Goal: Information Seeking & Learning: Check status

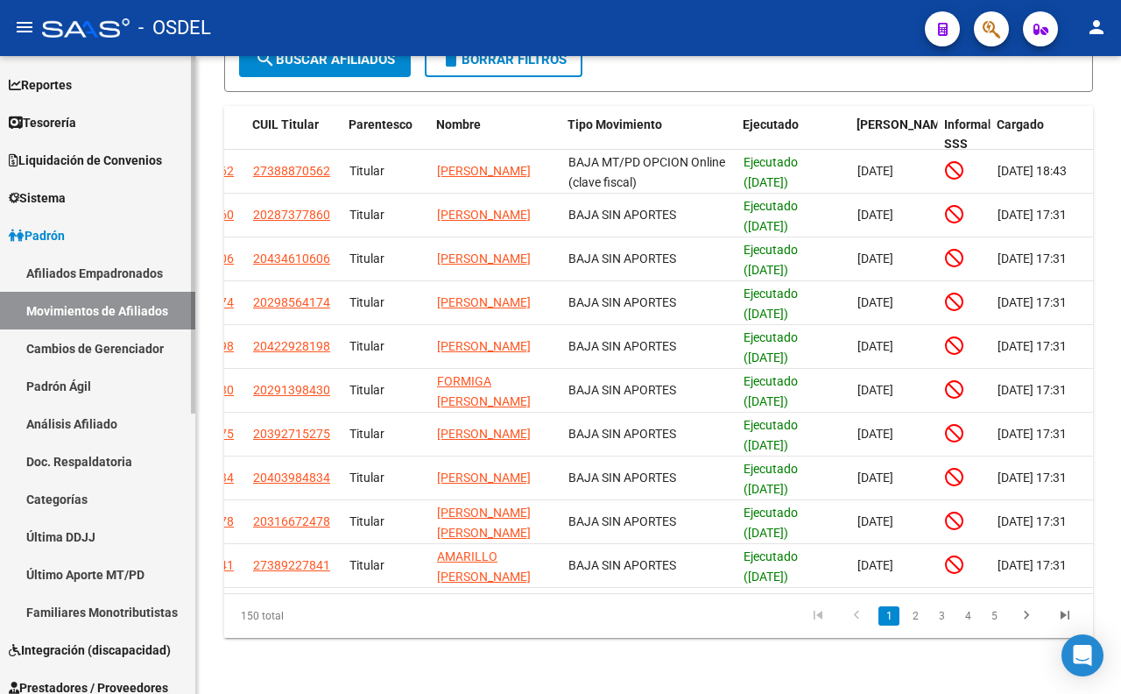
scroll to position [97, 0]
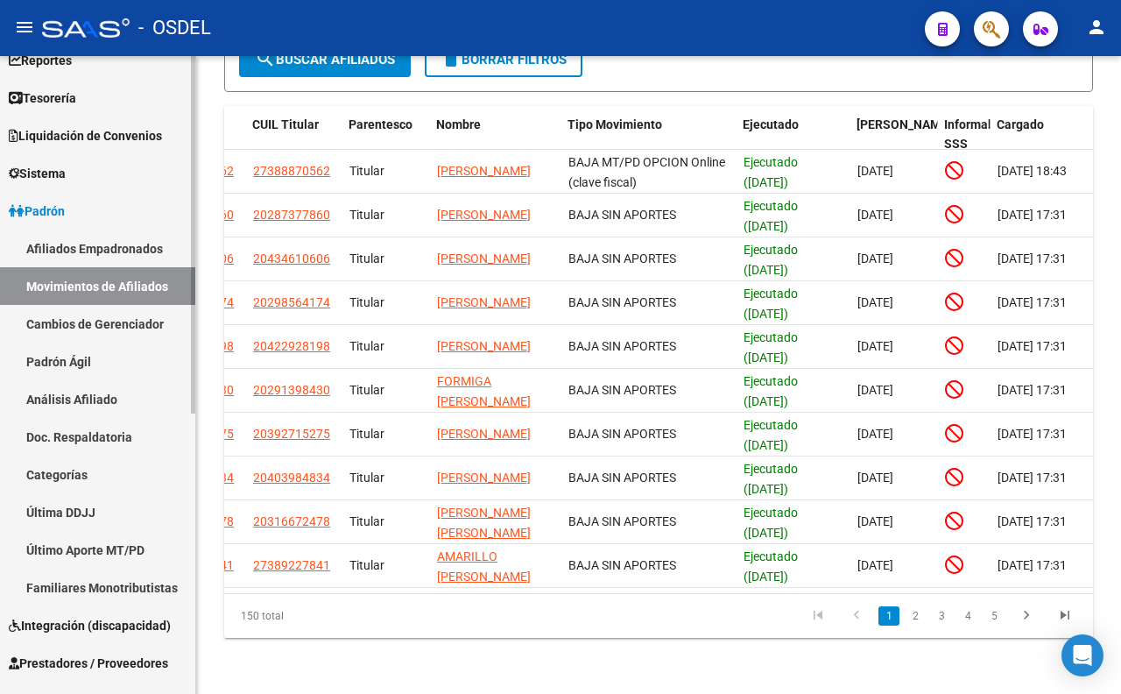
click at [144, 539] on link "Último Aporte MT/PD" at bounding box center [97, 550] width 195 height 38
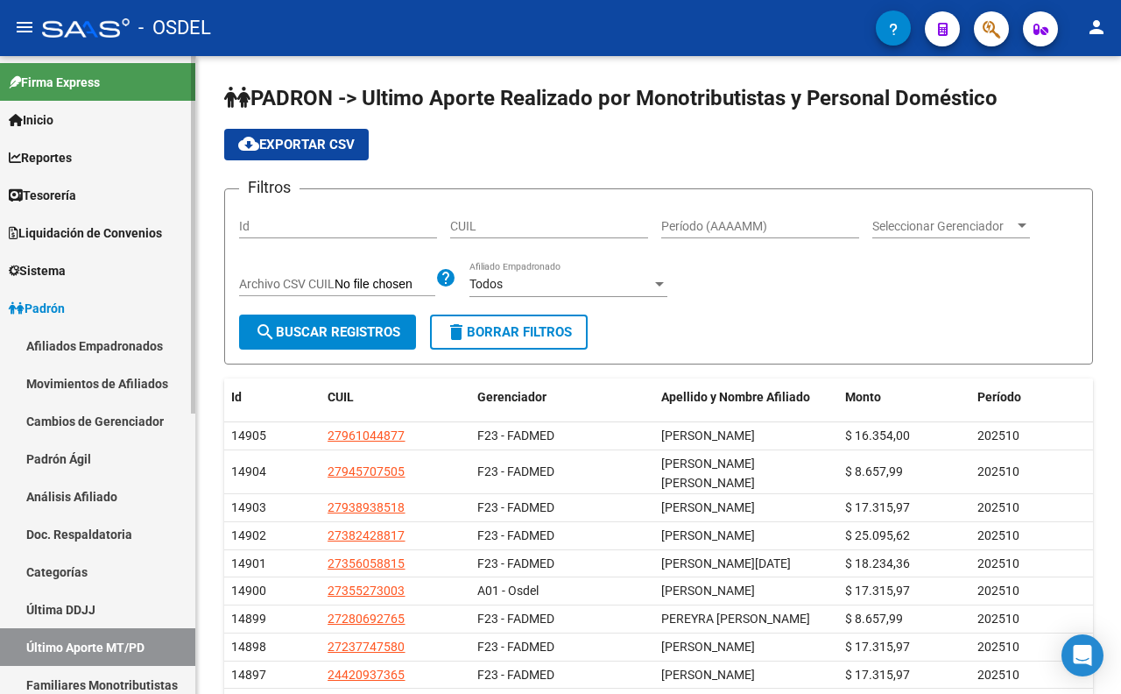
click at [85, 160] on link "Reportes" at bounding box center [97, 157] width 195 height 38
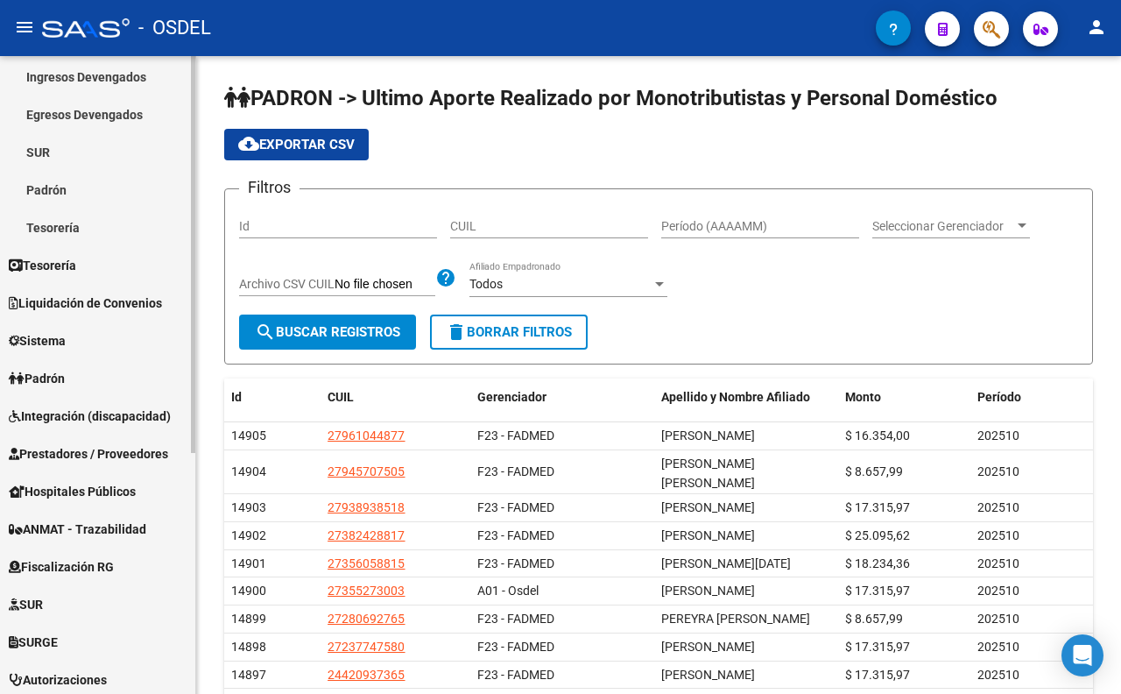
scroll to position [194, 0]
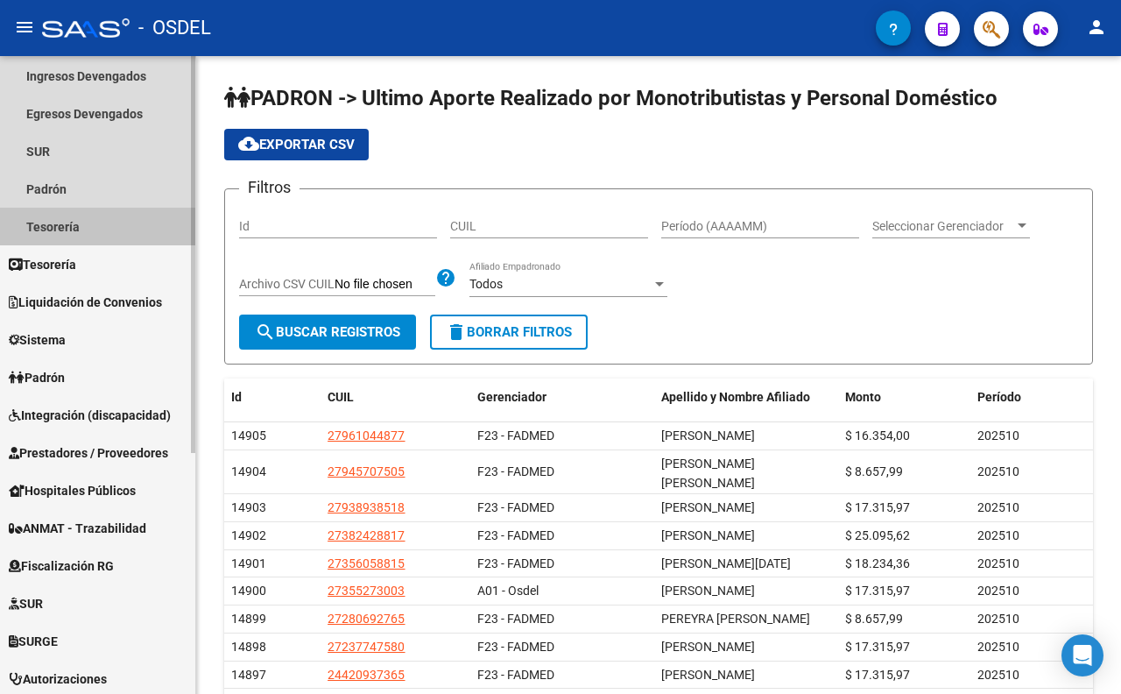
click at [70, 234] on link "Tesorería" at bounding box center [97, 227] width 195 height 38
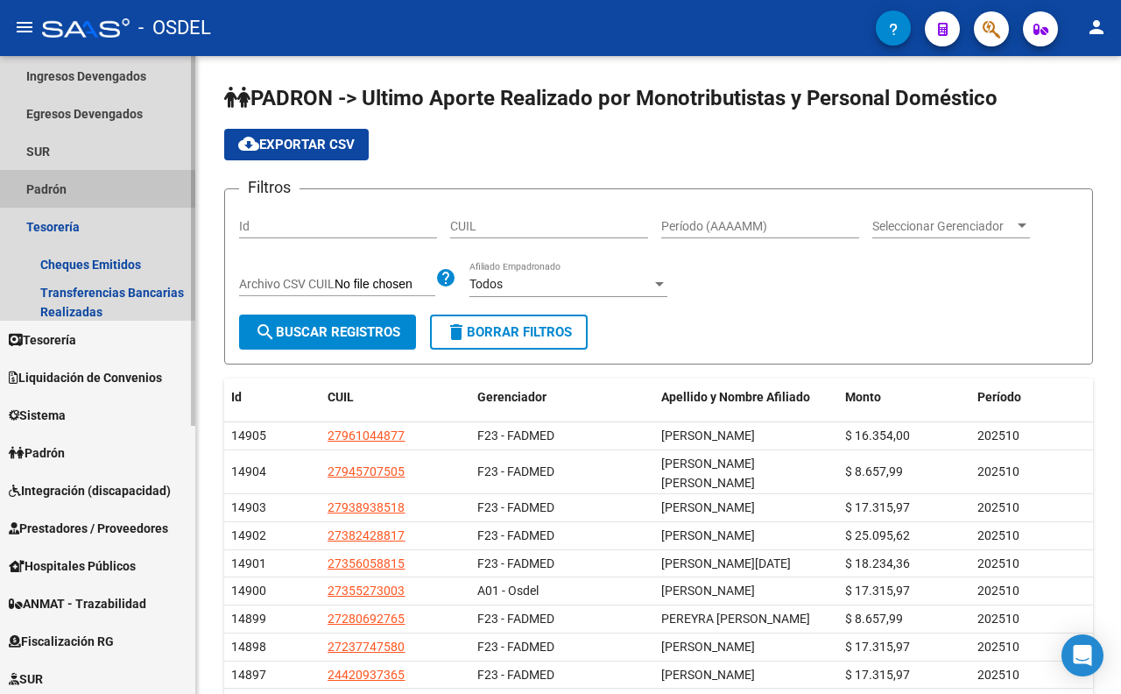
click at [60, 193] on link "Padrón" at bounding box center [97, 189] width 195 height 38
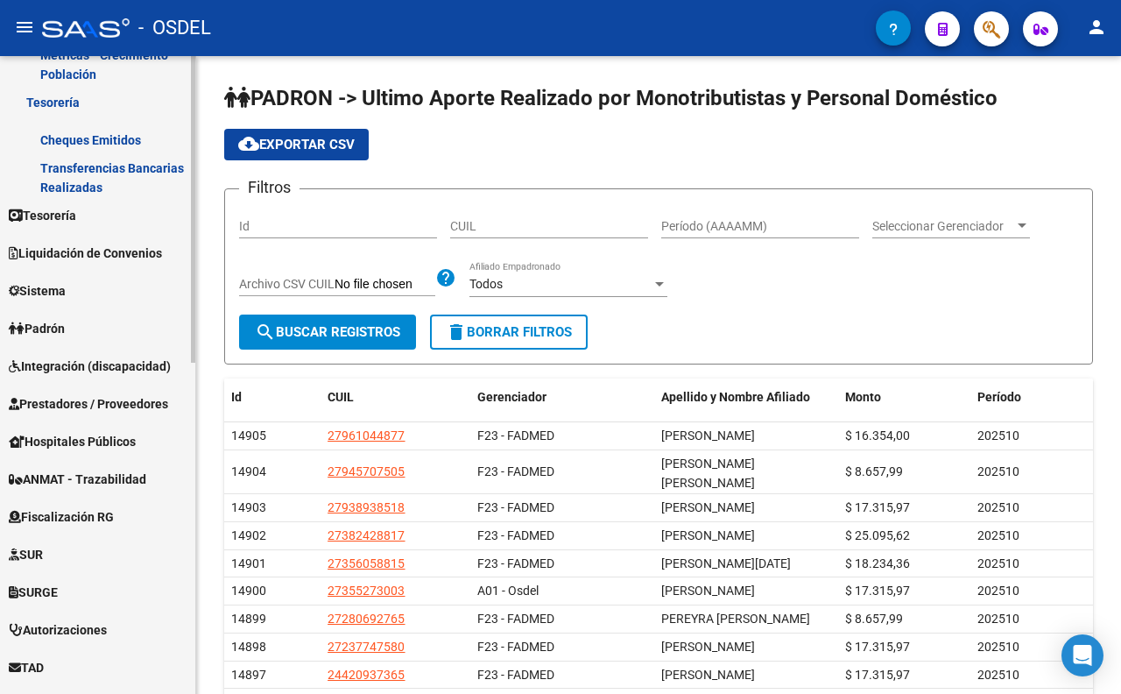
scroll to position [583, 0]
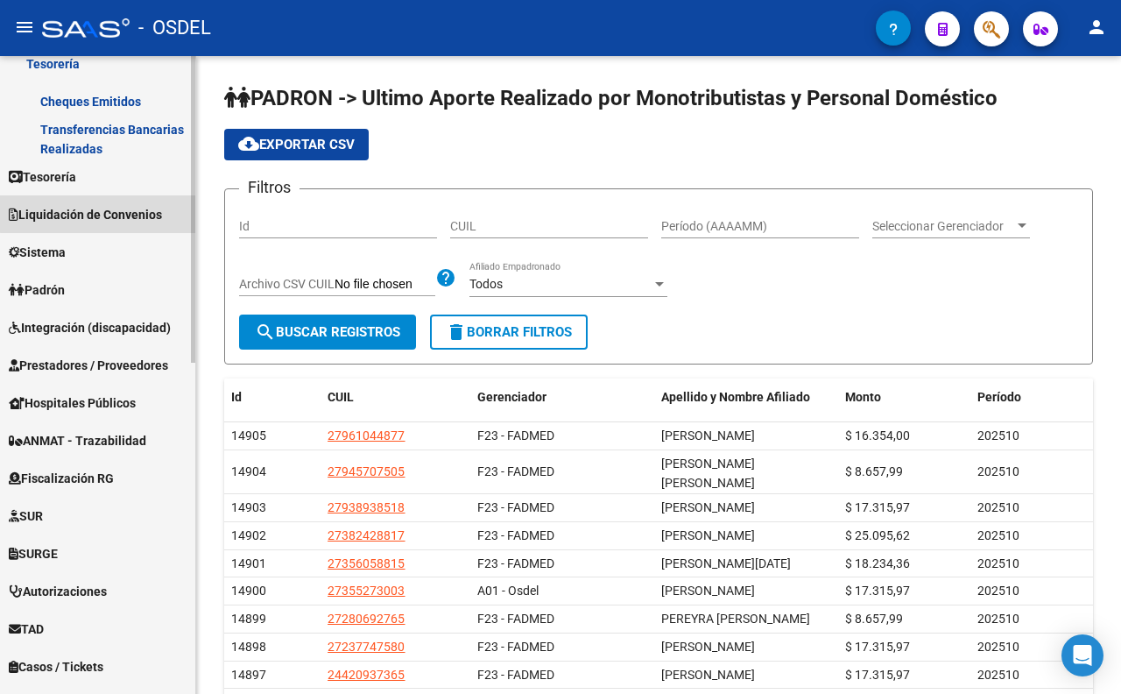
click at [129, 211] on span "Liquidación de Convenios" at bounding box center [85, 214] width 153 height 19
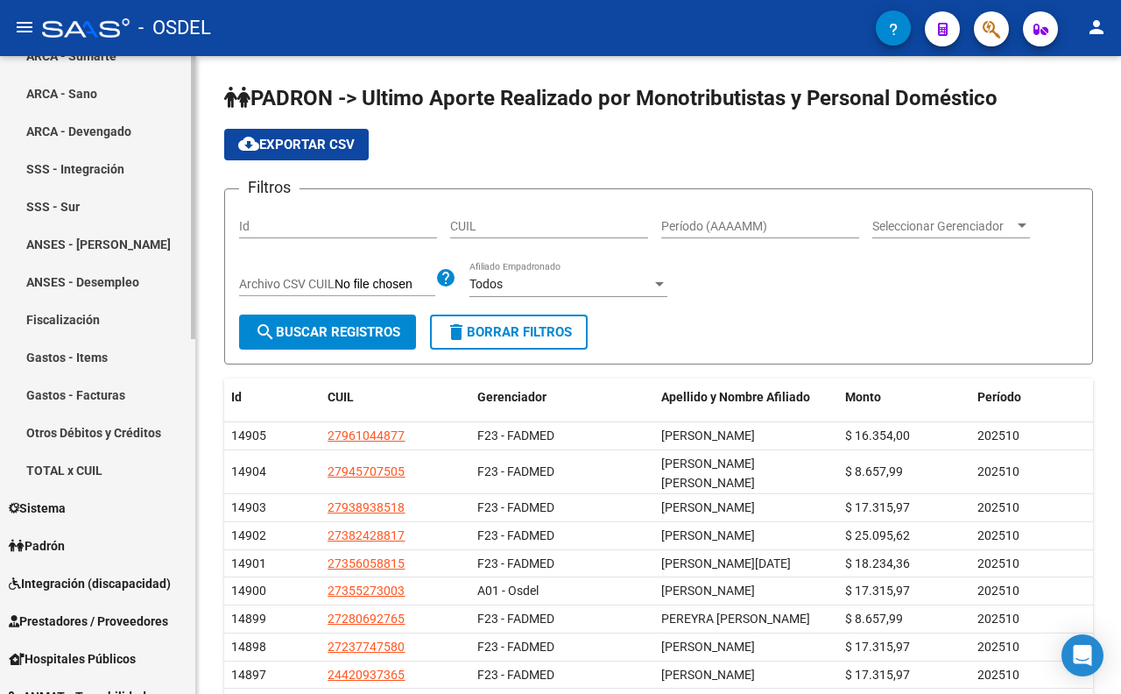
scroll to position [389, 0]
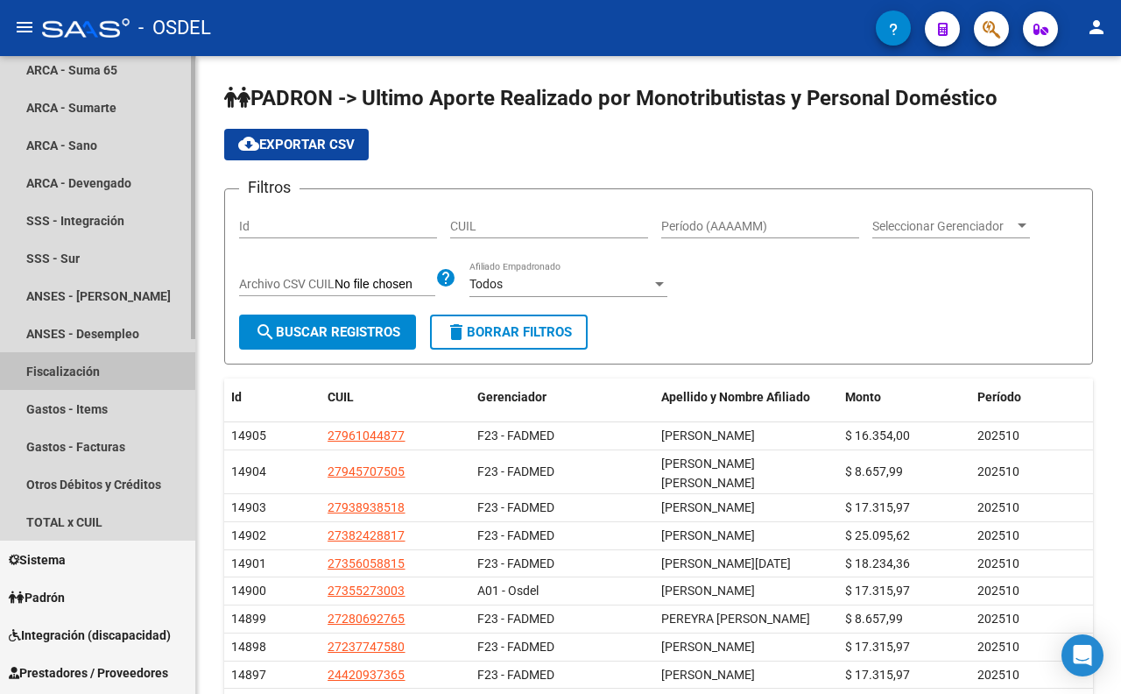
click at [91, 362] on link "Fiscalización" at bounding box center [97, 371] width 195 height 38
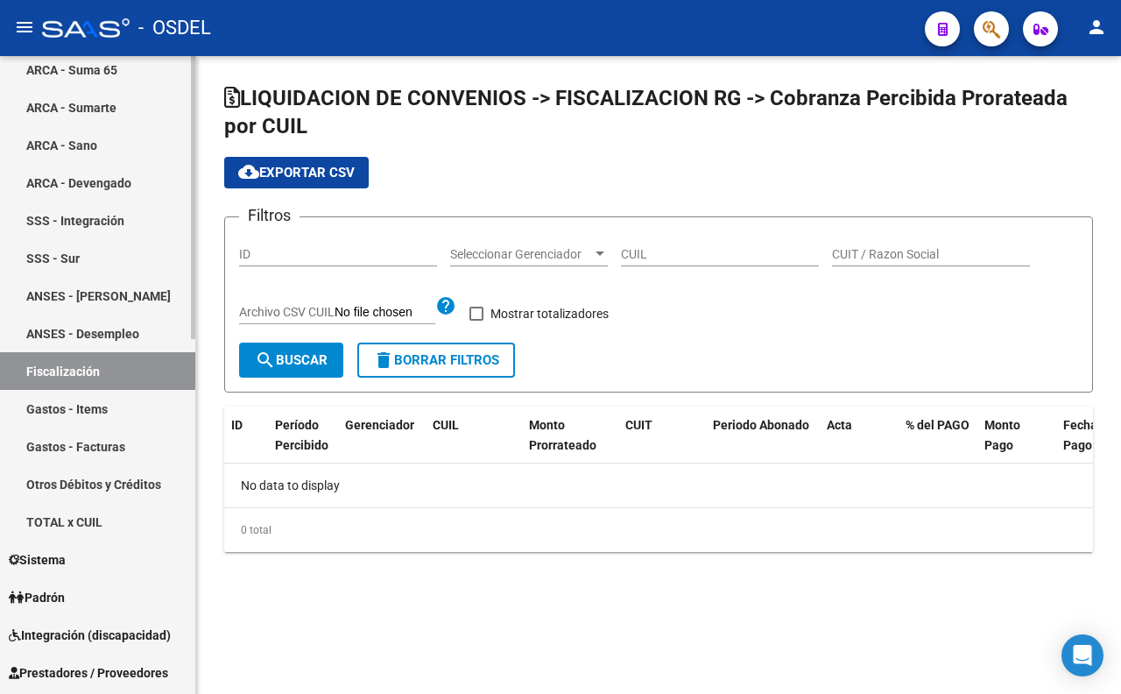
checkbox input "true"
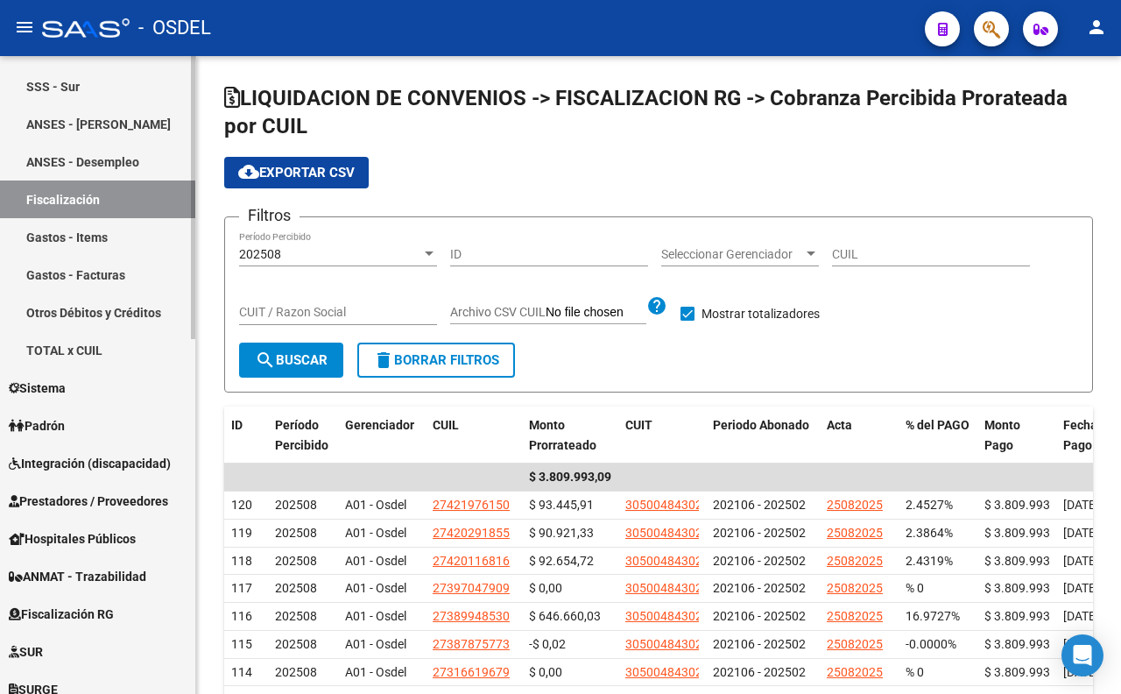
scroll to position [583, 0]
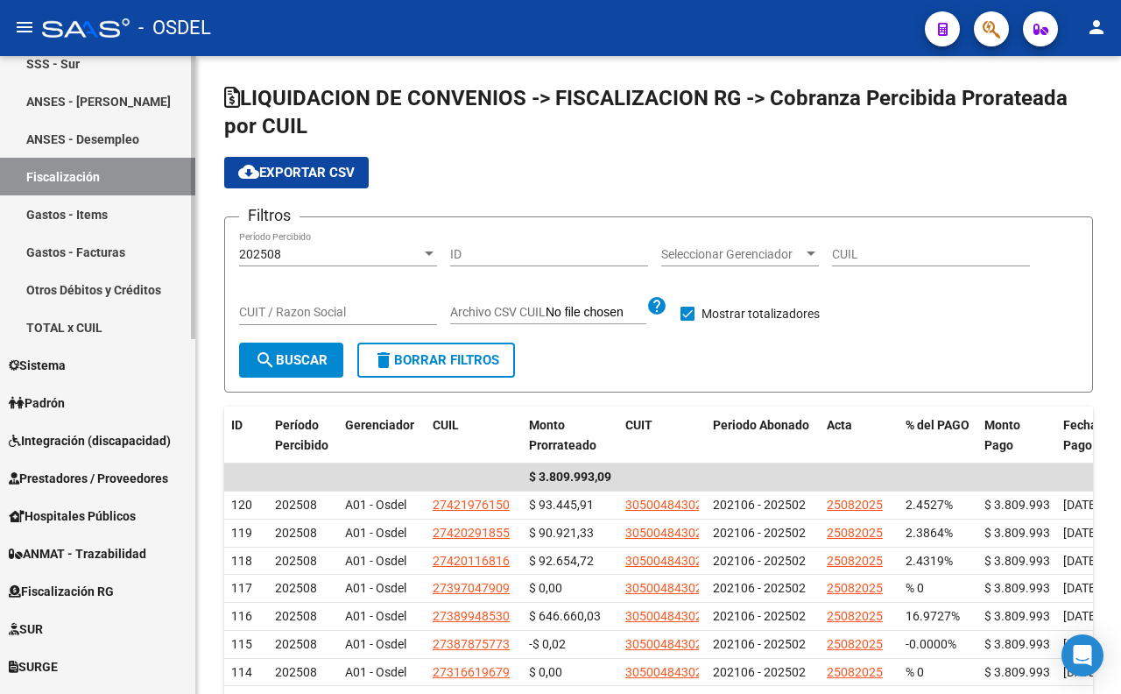
click at [74, 359] on link "Sistema" at bounding box center [97, 365] width 195 height 38
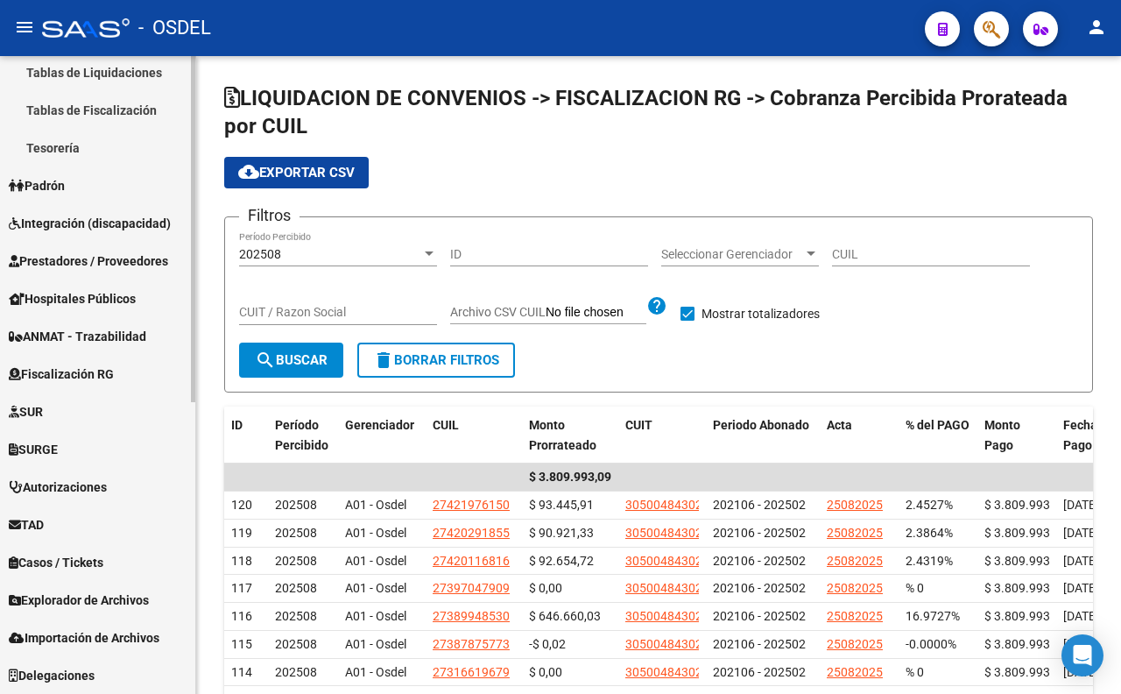
scroll to position [536, 0]
click at [119, 602] on span "Explorador de Archivos" at bounding box center [79, 600] width 140 height 19
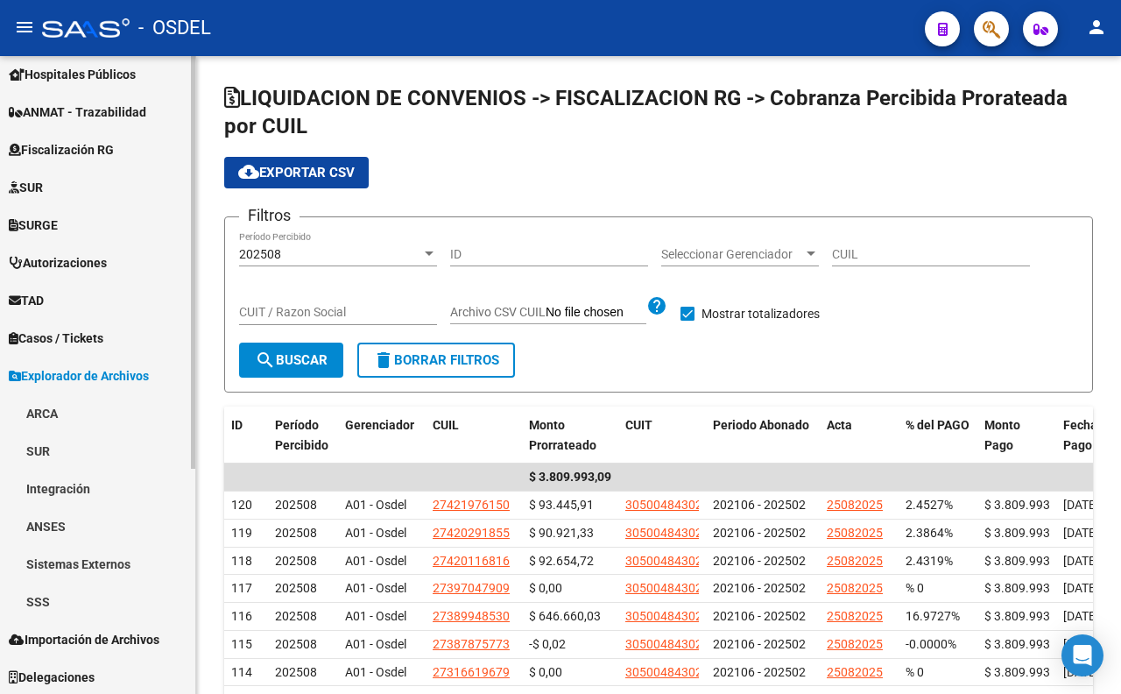
scroll to position [348, 0]
click at [131, 639] on span "Importación de Archivos" at bounding box center [84, 638] width 151 height 19
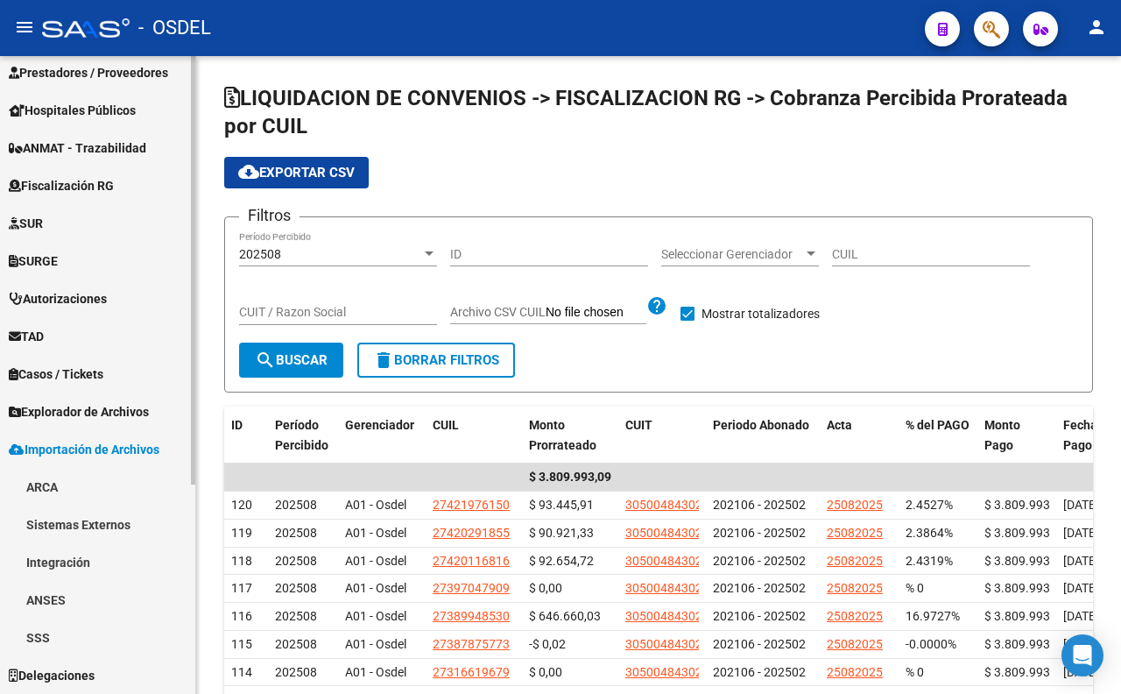
scroll to position [310, 0]
click at [68, 496] on link "ARCA" at bounding box center [97, 487] width 195 height 38
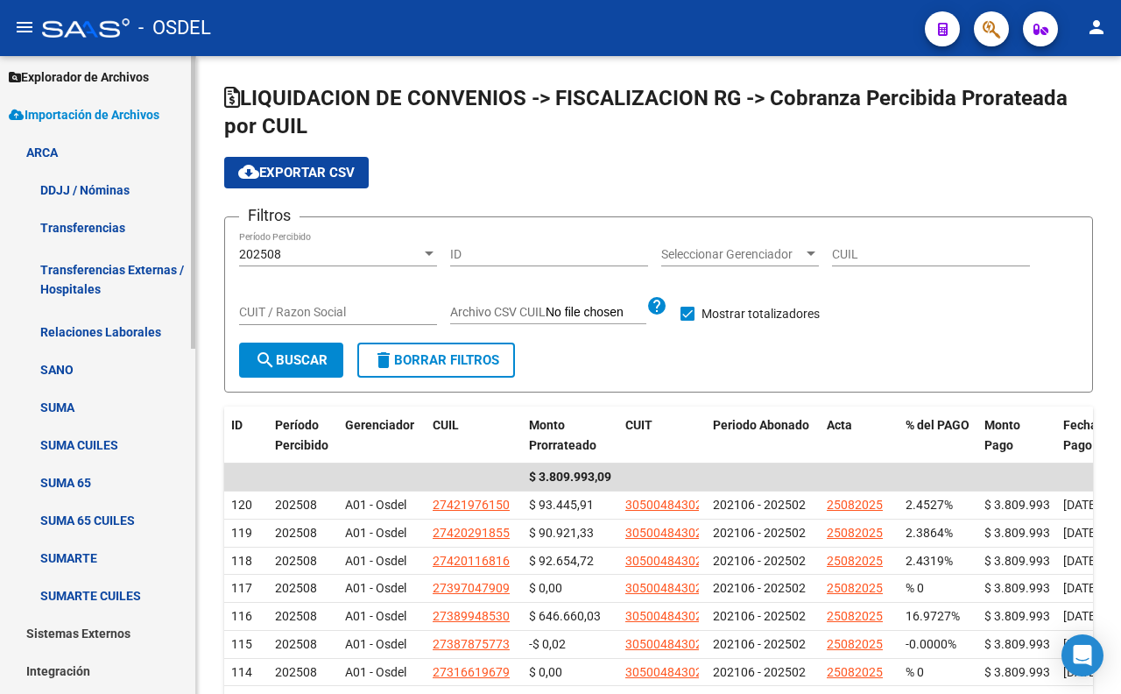
scroll to position [753, 0]
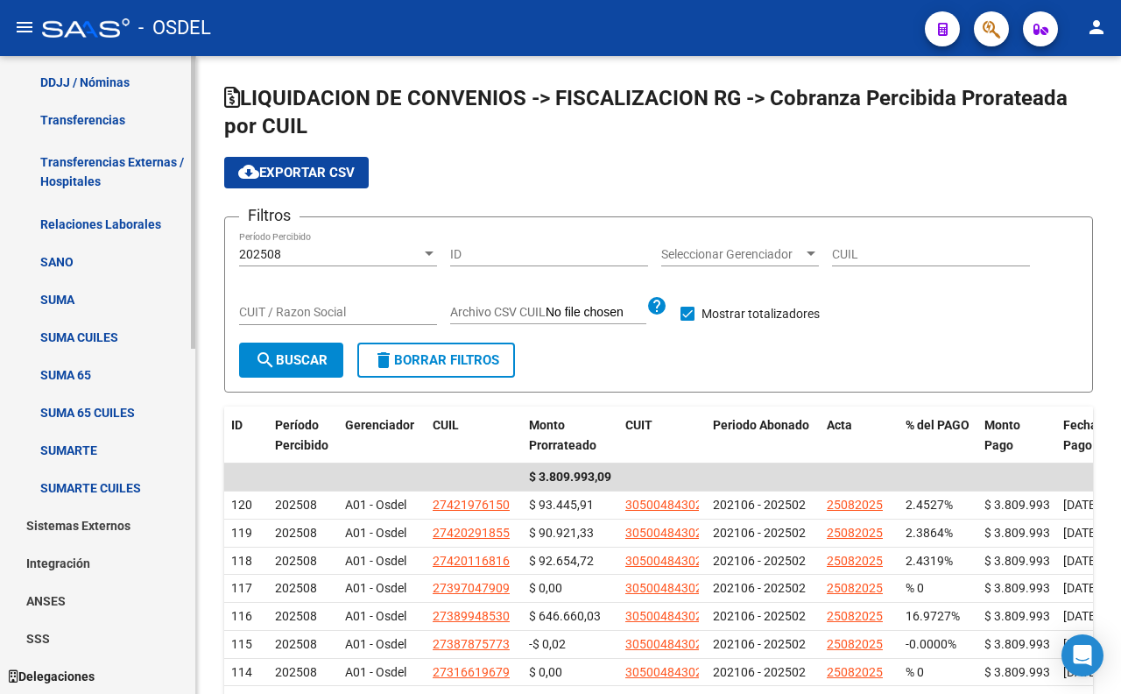
click at [58, 643] on link "SSS" at bounding box center [97, 638] width 195 height 38
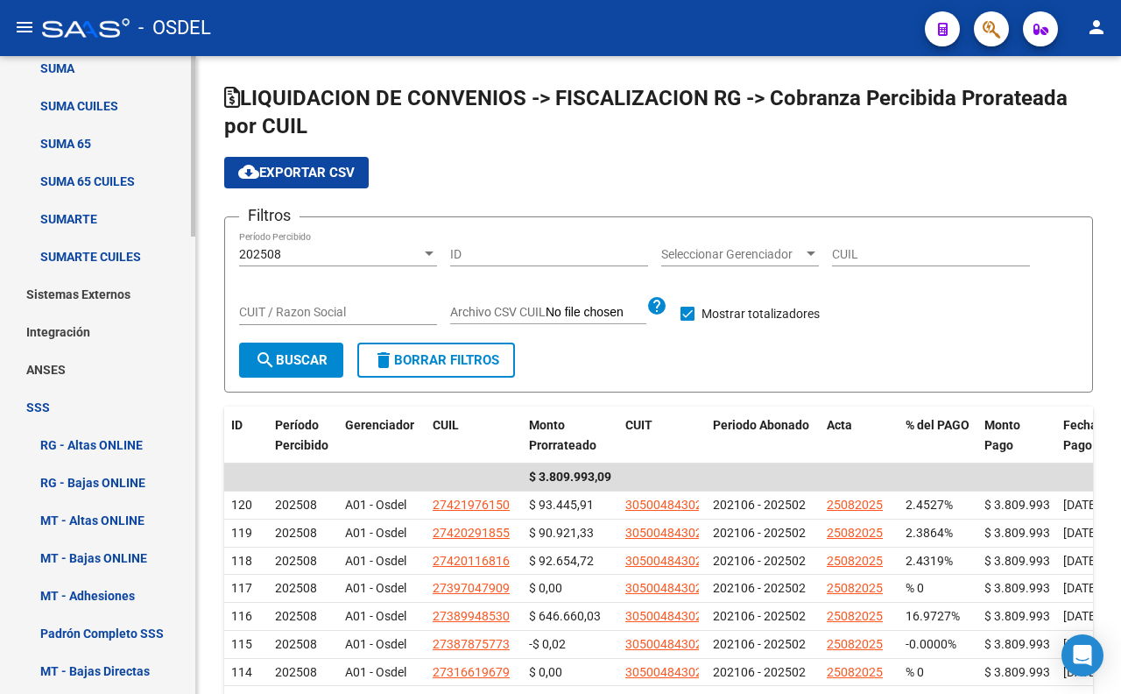
scroll to position [929, 0]
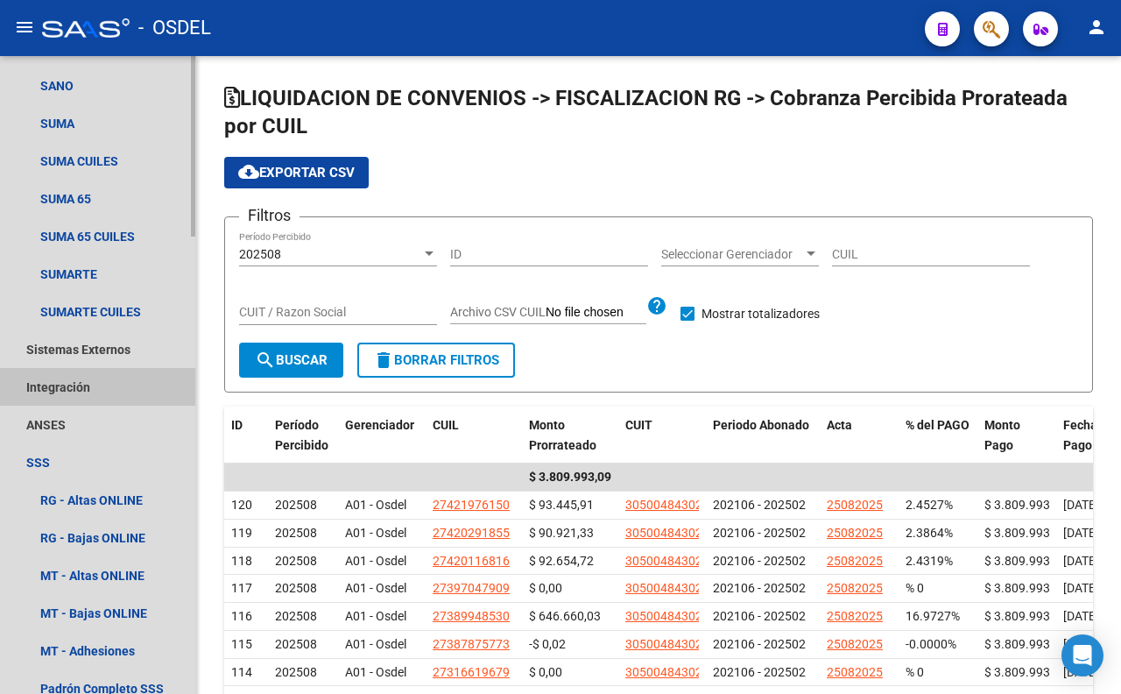
click at [74, 387] on link "Integración" at bounding box center [97, 387] width 195 height 38
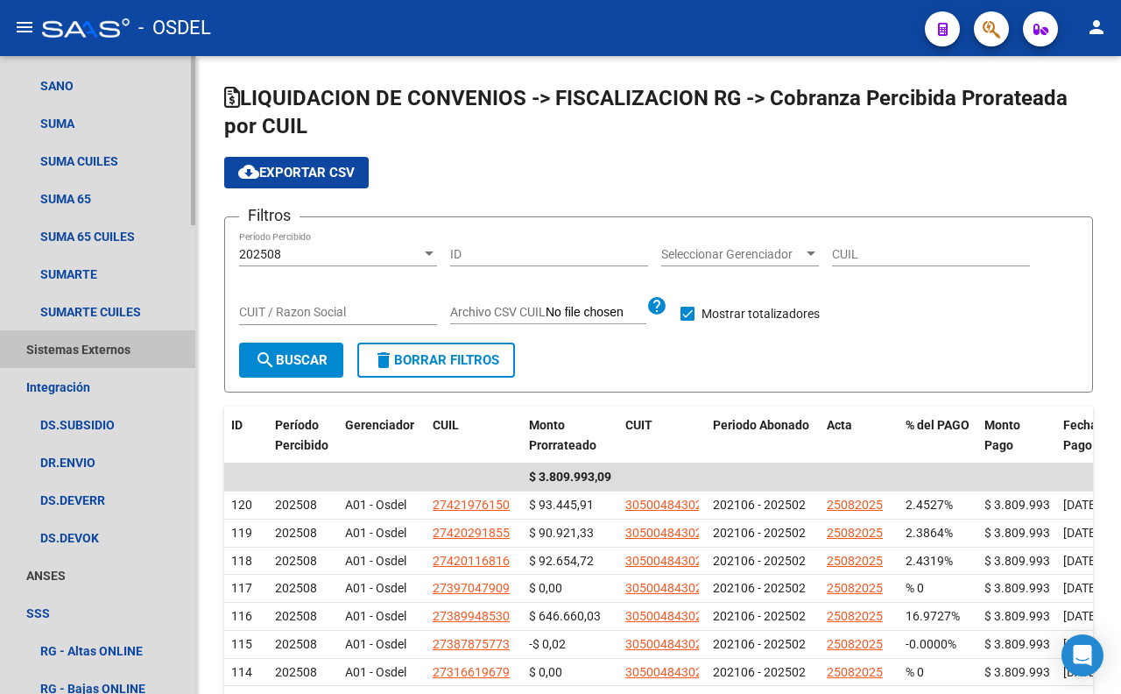
click at [95, 348] on link "Sistemas Externos" at bounding box center [97, 349] width 195 height 38
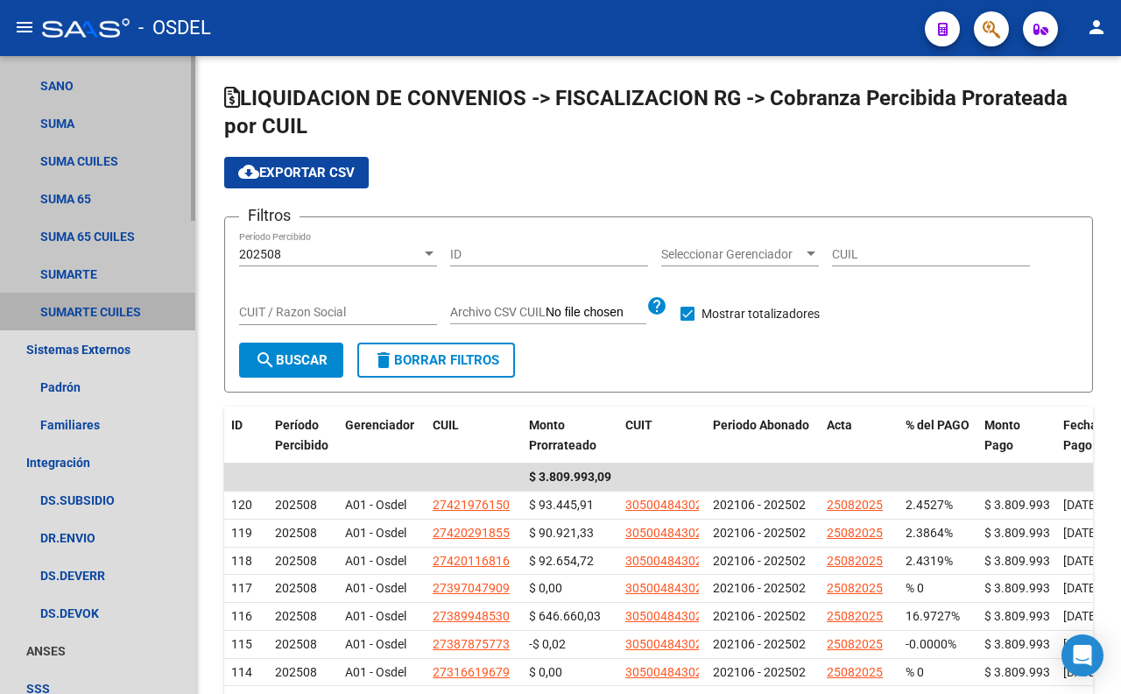
click at [95, 316] on link "SUMARTE CUILES" at bounding box center [97, 311] width 195 height 38
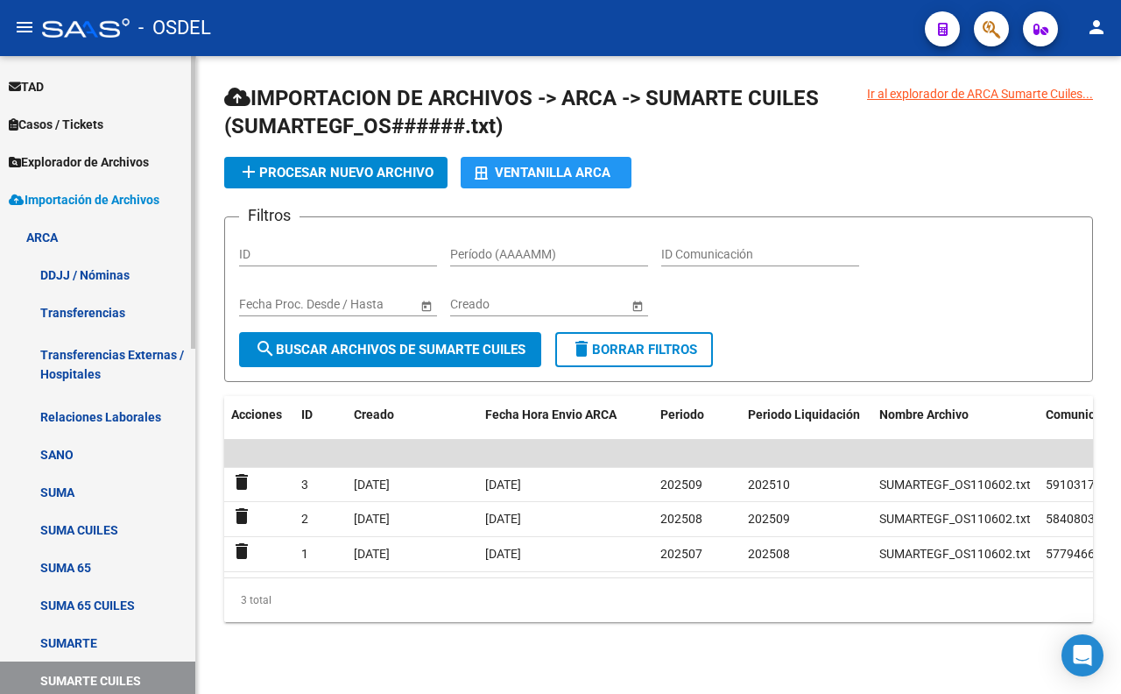
scroll to position [559, 0]
click at [46, 238] on link "ARCA" at bounding box center [97, 239] width 195 height 38
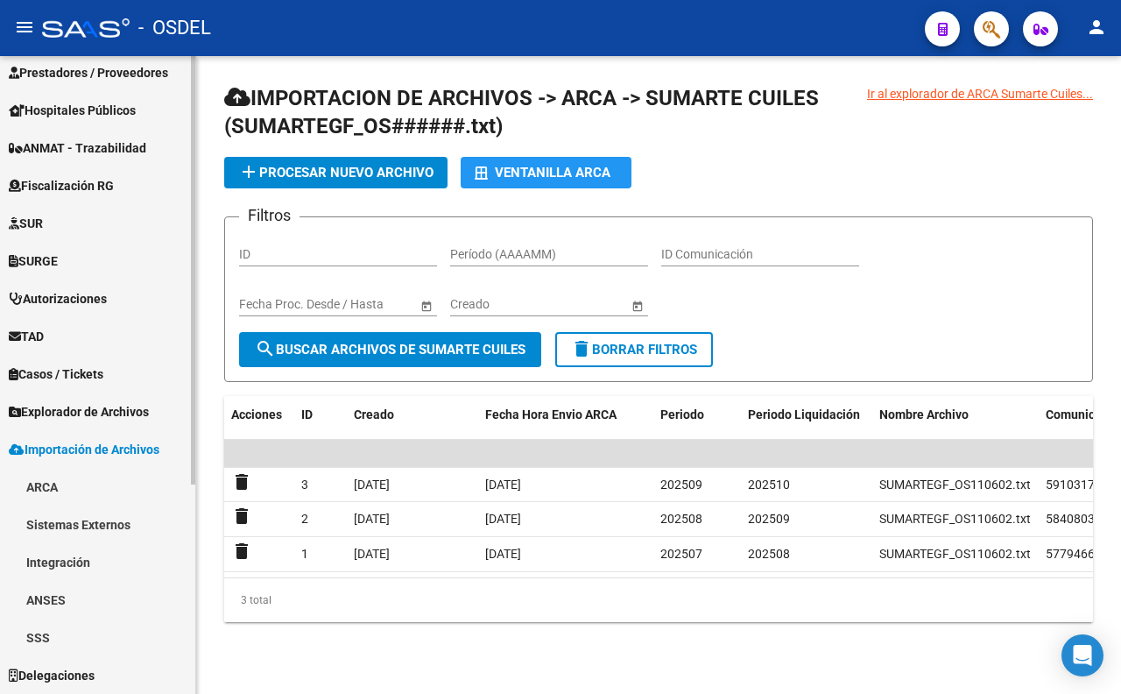
scroll to position [310, 0]
click at [92, 565] on link "Integración" at bounding box center [97, 563] width 195 height 38
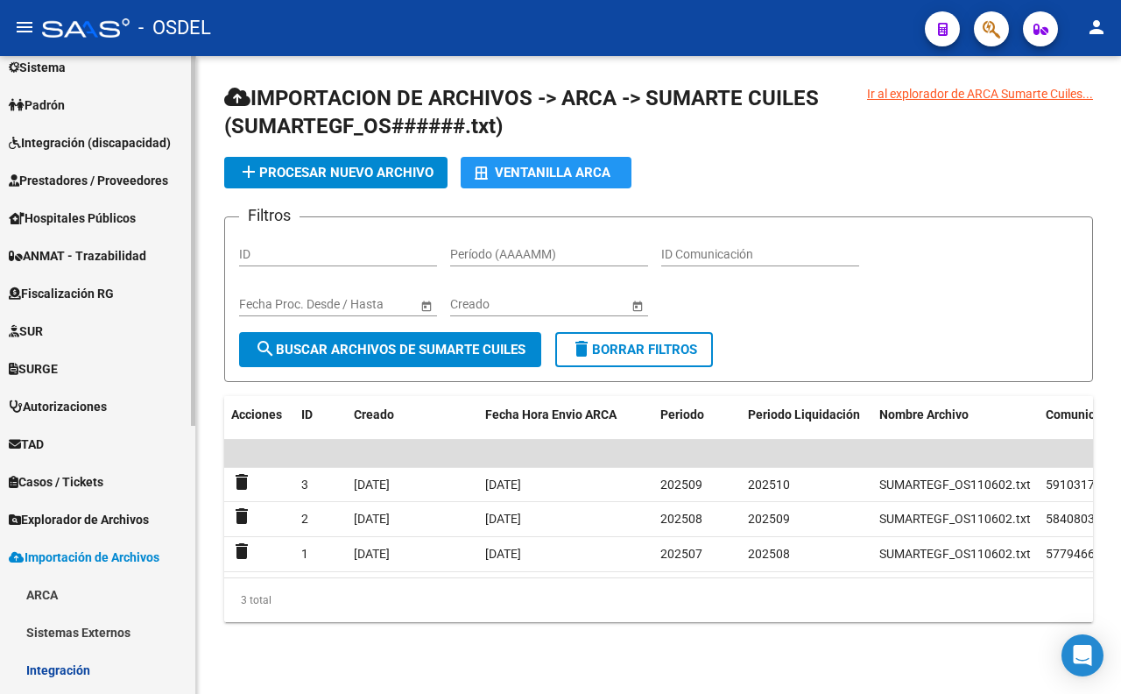
scroll to position [18, 0]
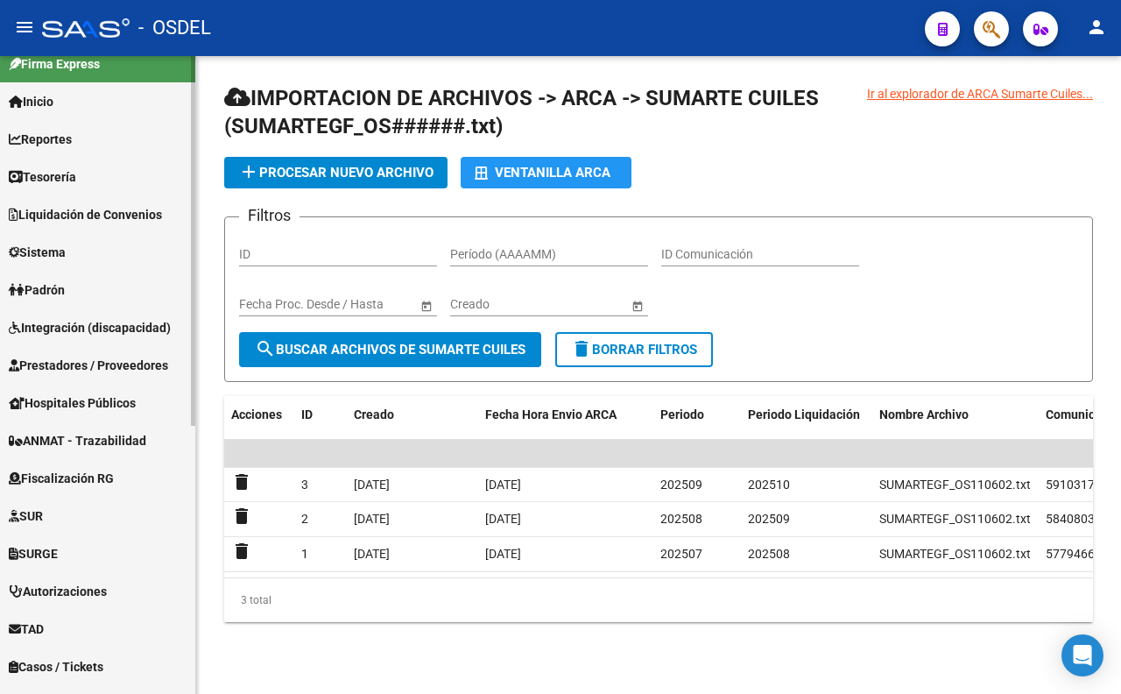
click at [65, 298] on span "Padrón" at bounding box center [37, 289] width 56 height 19
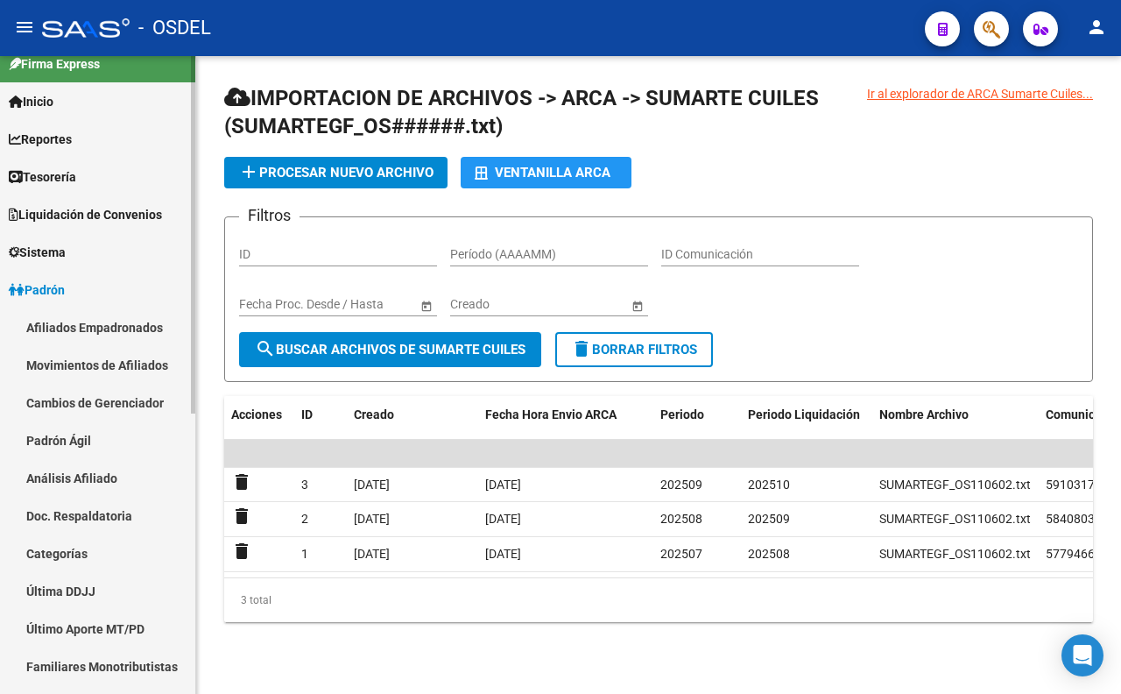
click at [58, 240] on link "Sistema" at bounding box center [97, 252] width 195 height 38
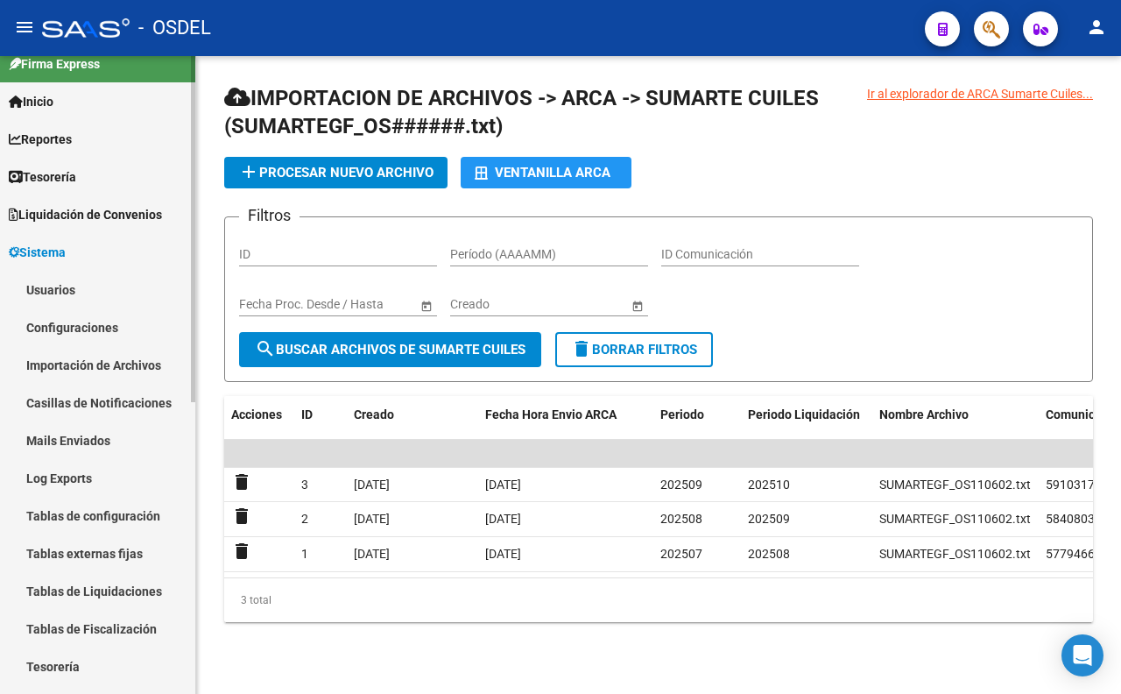
click at [81, 214] on span "Liquidación de Convenios" at bounding box center [85, 214] width 153 height 19
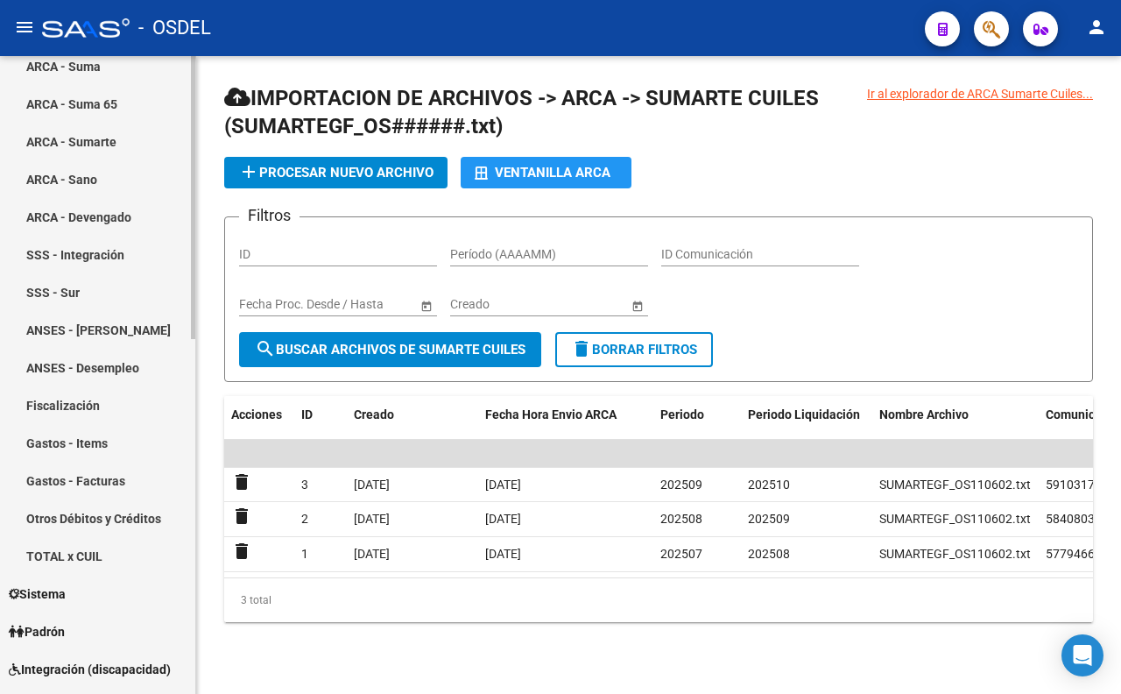
scroll to position [407, 0]
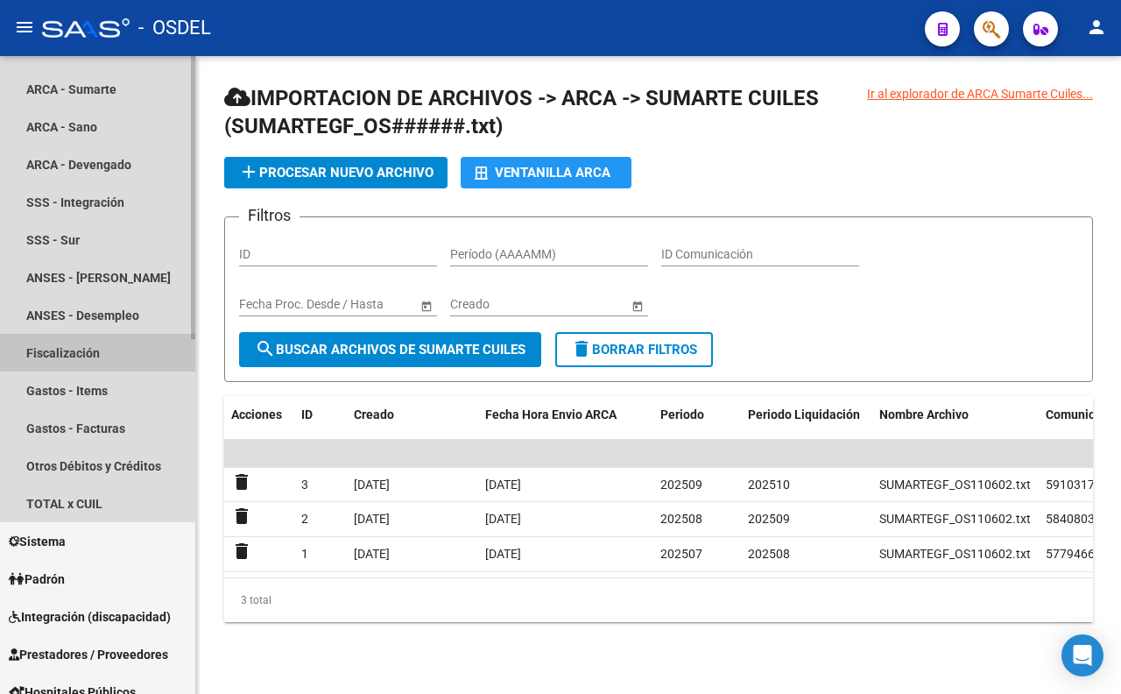
click at [101, 359] on link "Fiscalización" at bounding box center [97, 353] width 195 height 38
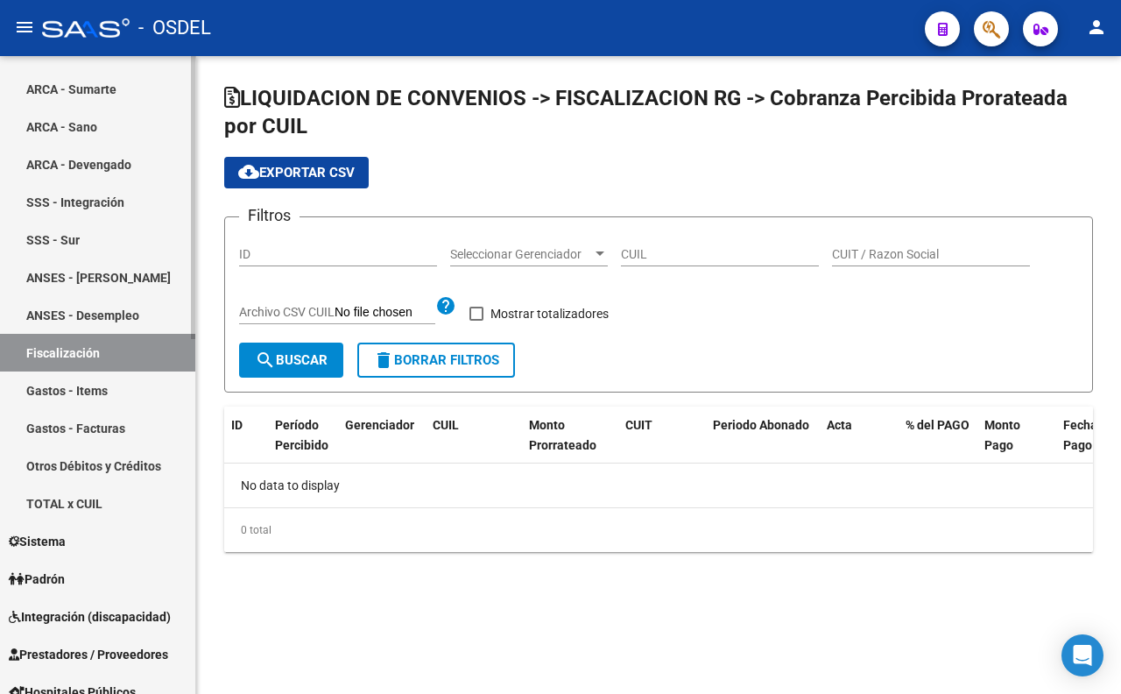
checkbox input "true"
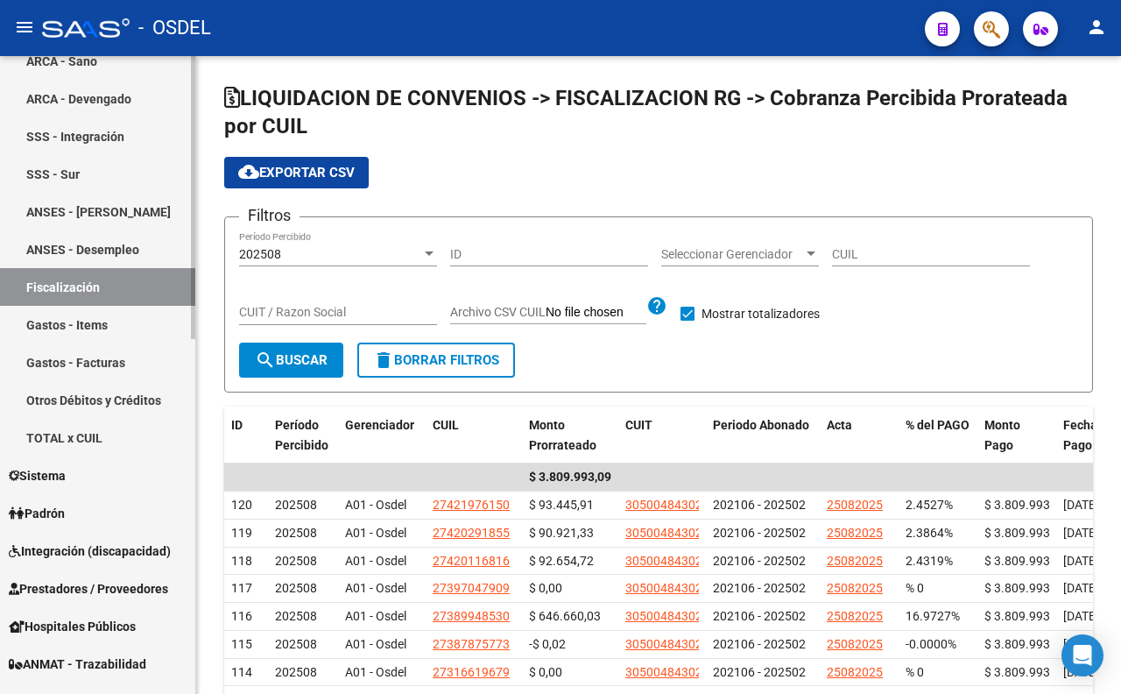
scroll to position [504, 0]
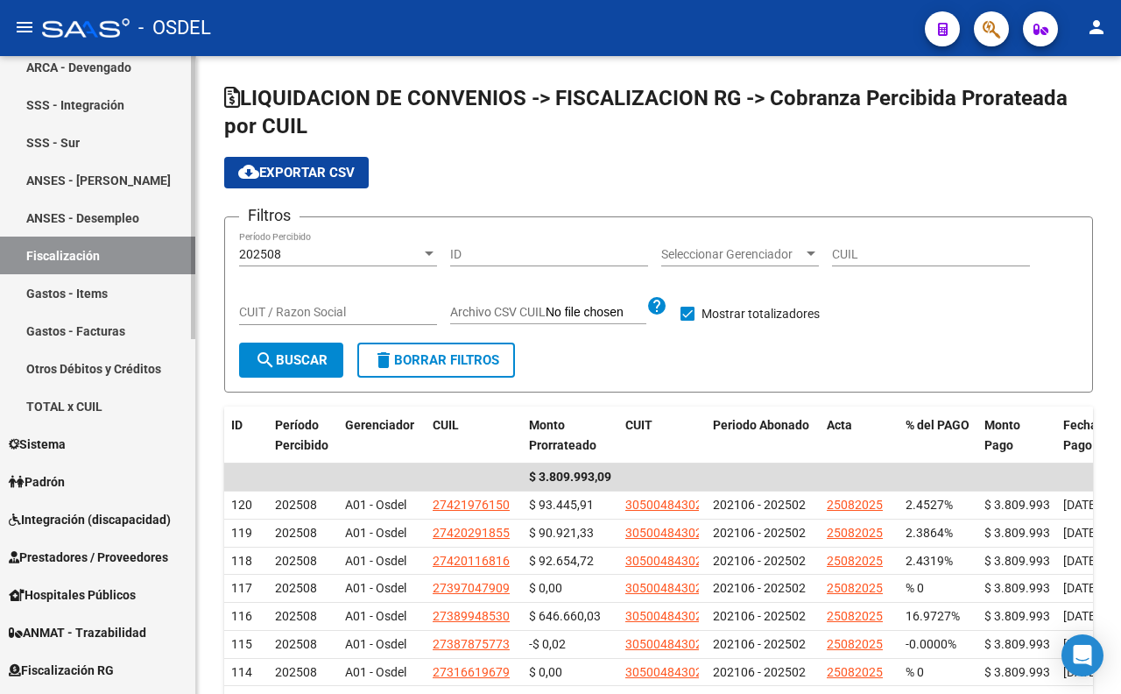
click at [90, 443] on link "Sistema" at bounding box center [97, 444] width 195 height 38
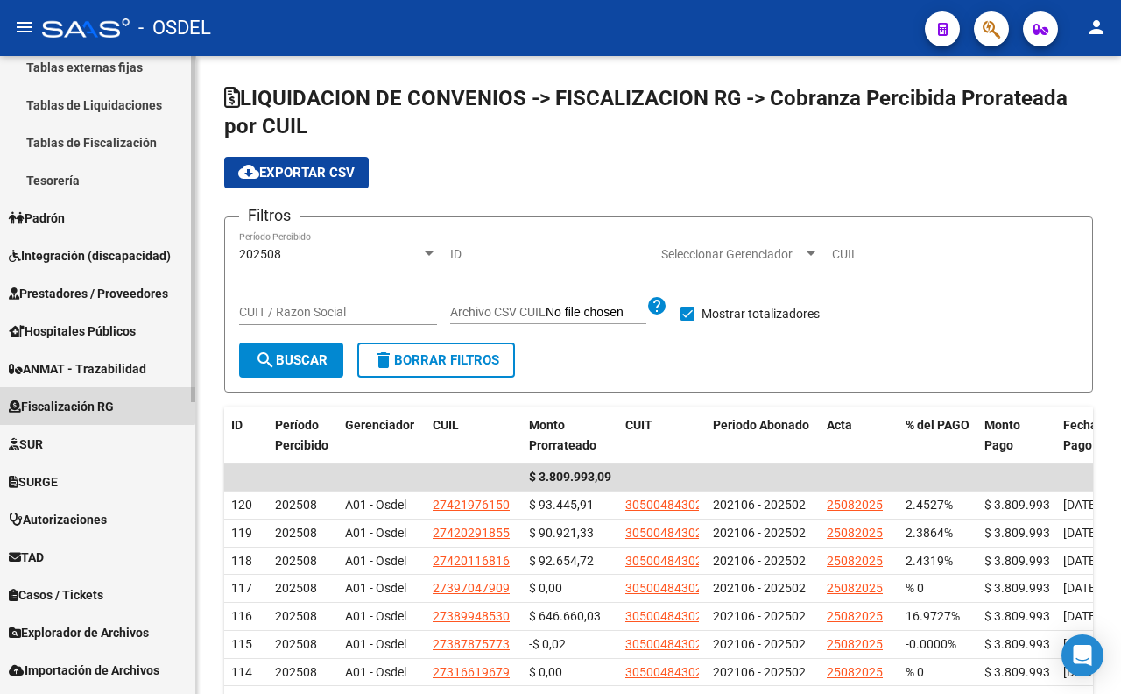
click at [91, 399] on span "Fiscalización RG" at bounding box center [61, 406] width 105 height 19
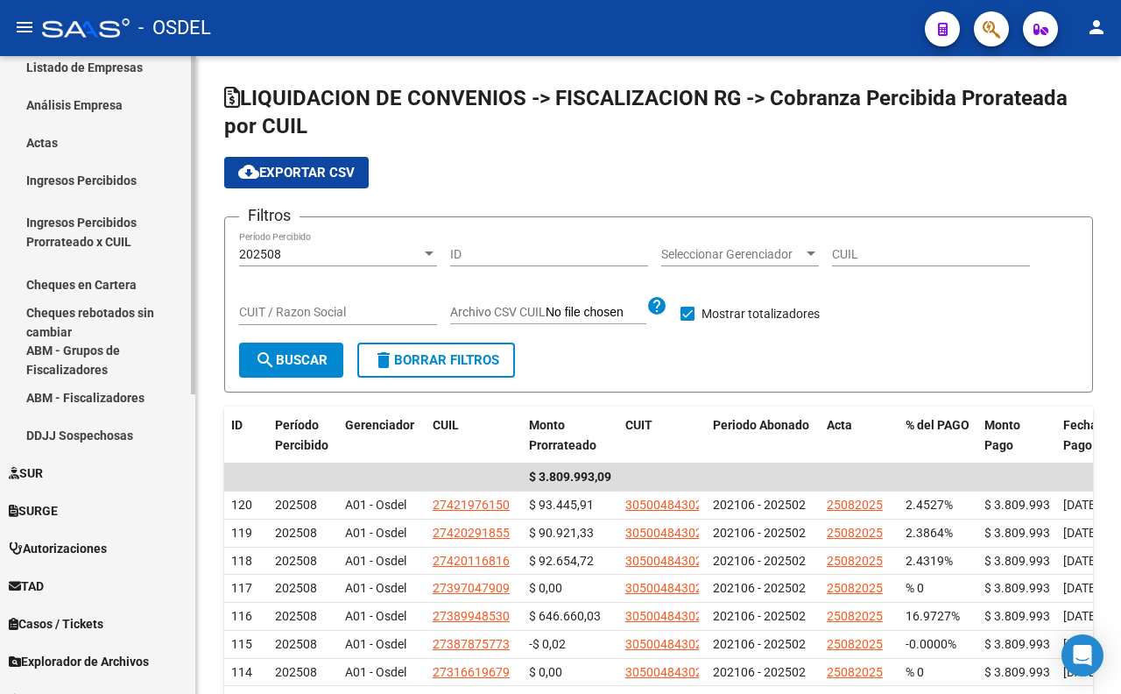
scroll to position [565, 0]
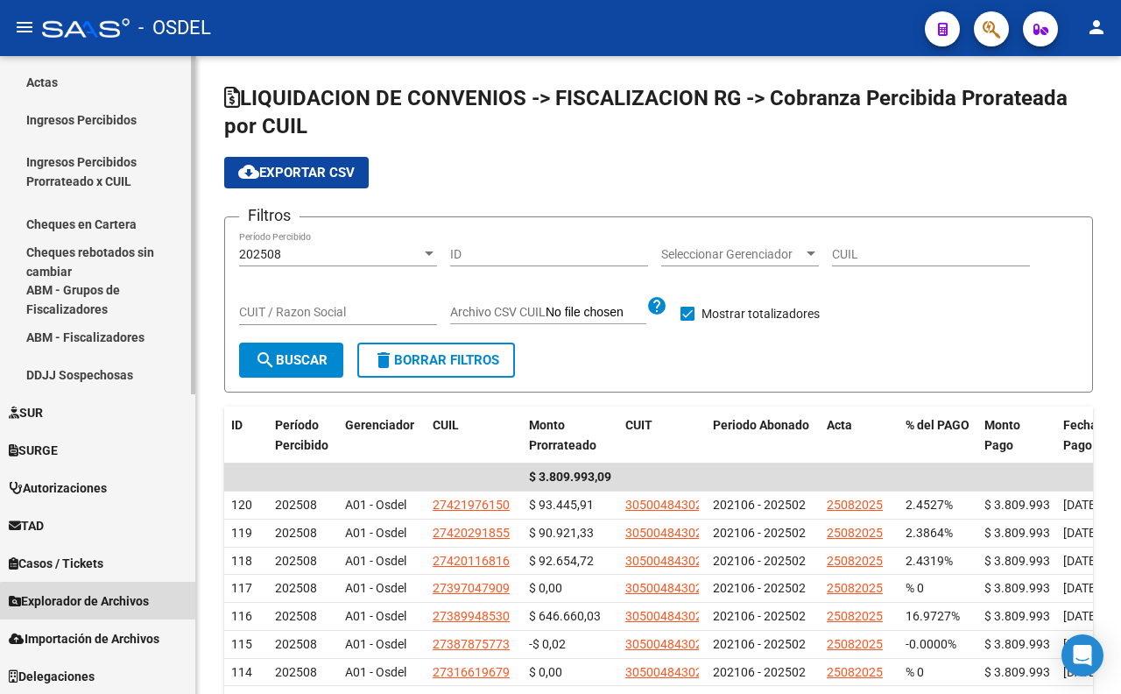
click at [143, 604] on span "Explorador de Archivos" at bounding box center [79, 600] width 140 height 19
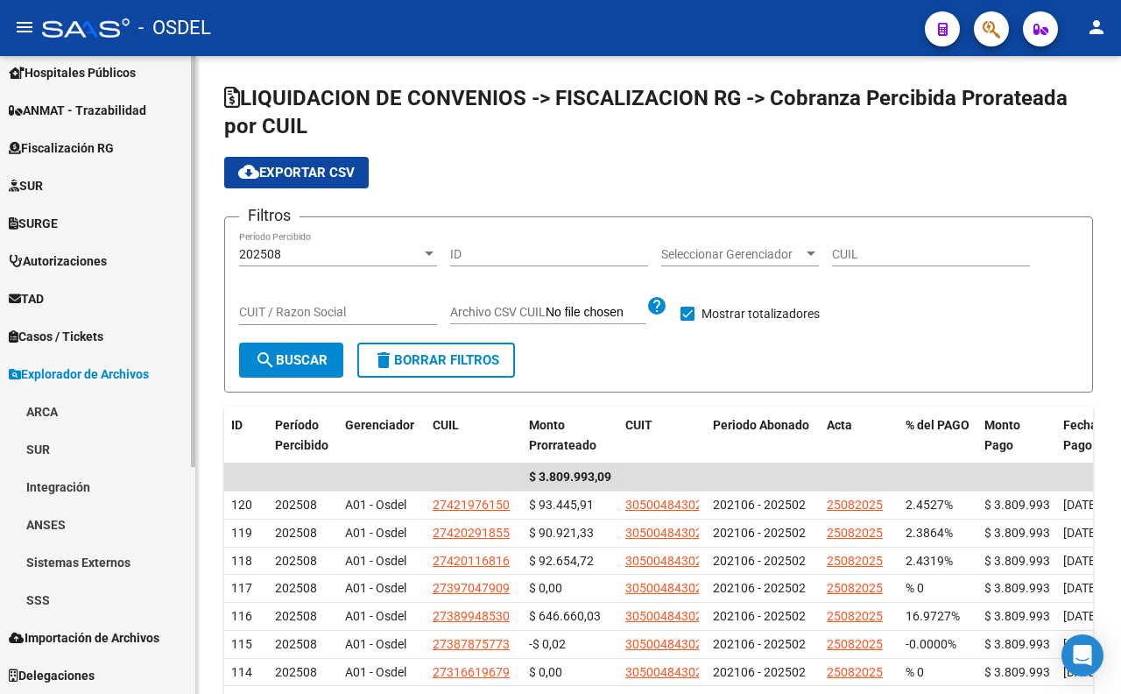
scroll to position [348, 0]
click at [138, 637] on span "Importación de Archivos" at bounding box center [84, 638] width 151 height 19
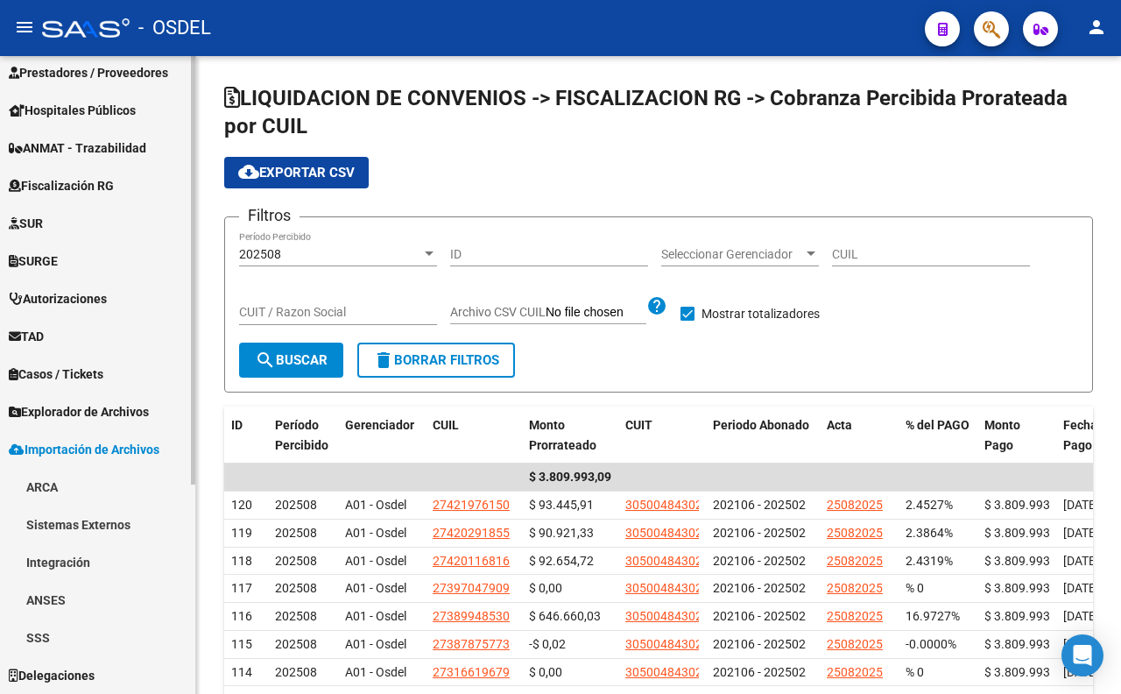
scroll to position [310, 0]
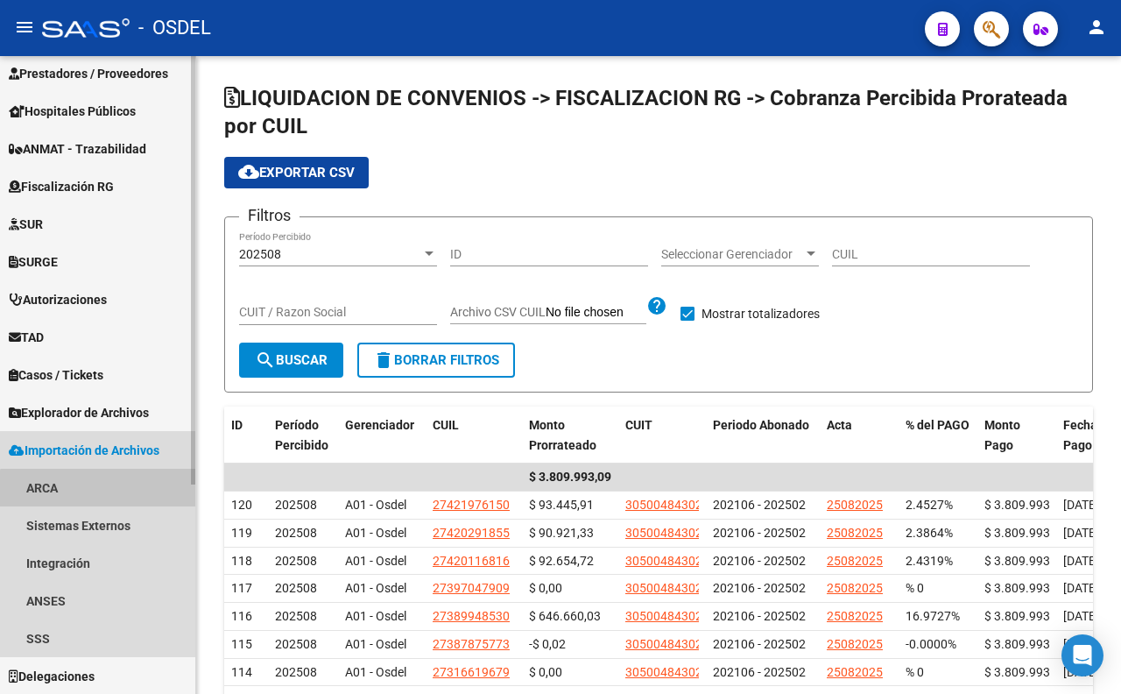
click at [110, 497] on link "ARCA" at bounding box center [97, 487] width 195 height 38
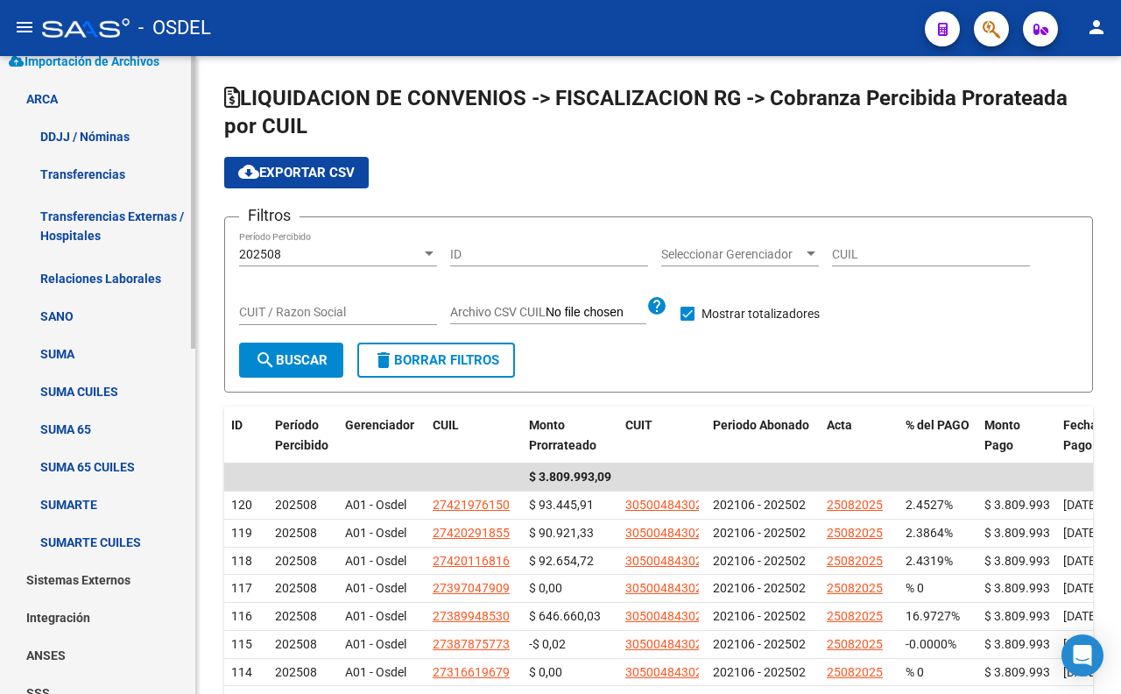
scroll to position [753, 0]
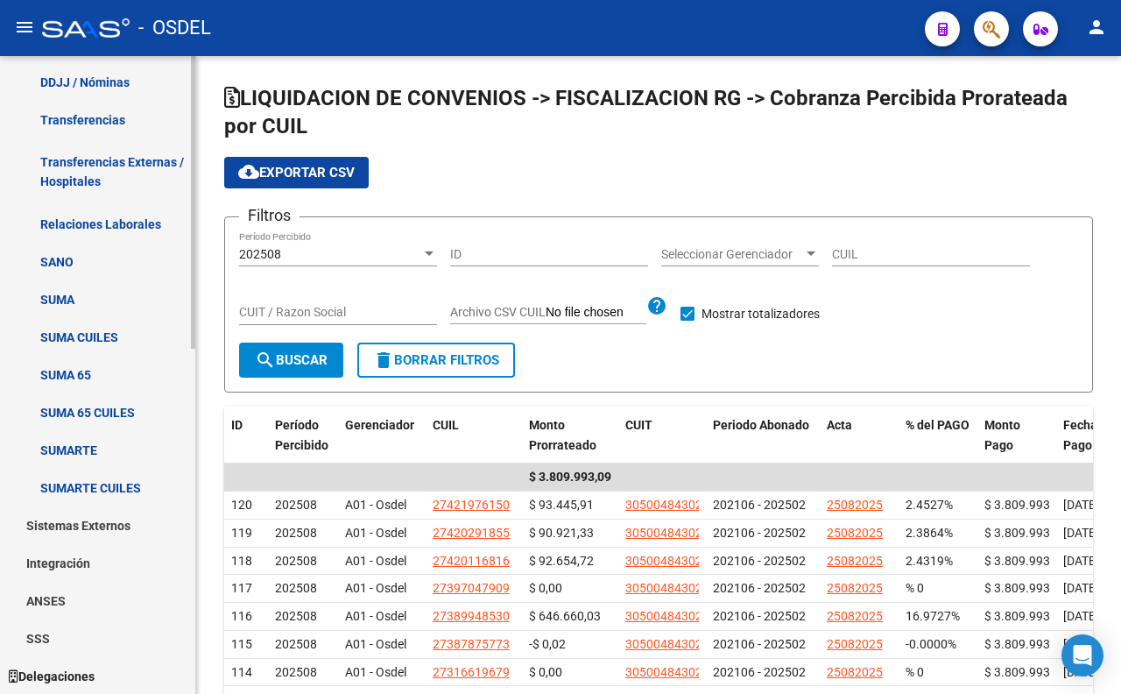
click at [150, 220] on link "Relaciones Laborales" at bounding box center [97, 224] width 195 height 38
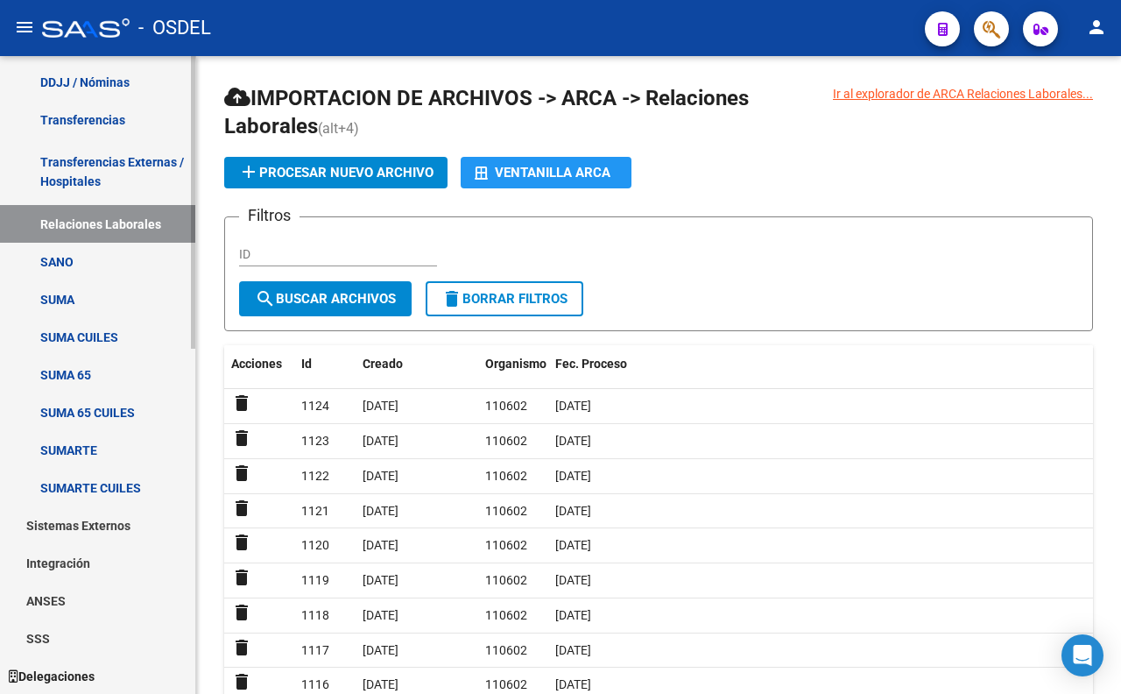
click at [92, 173] on link "Transferencias Externas / Hospitales" at bounding box center [97, 171] width 195 height 67
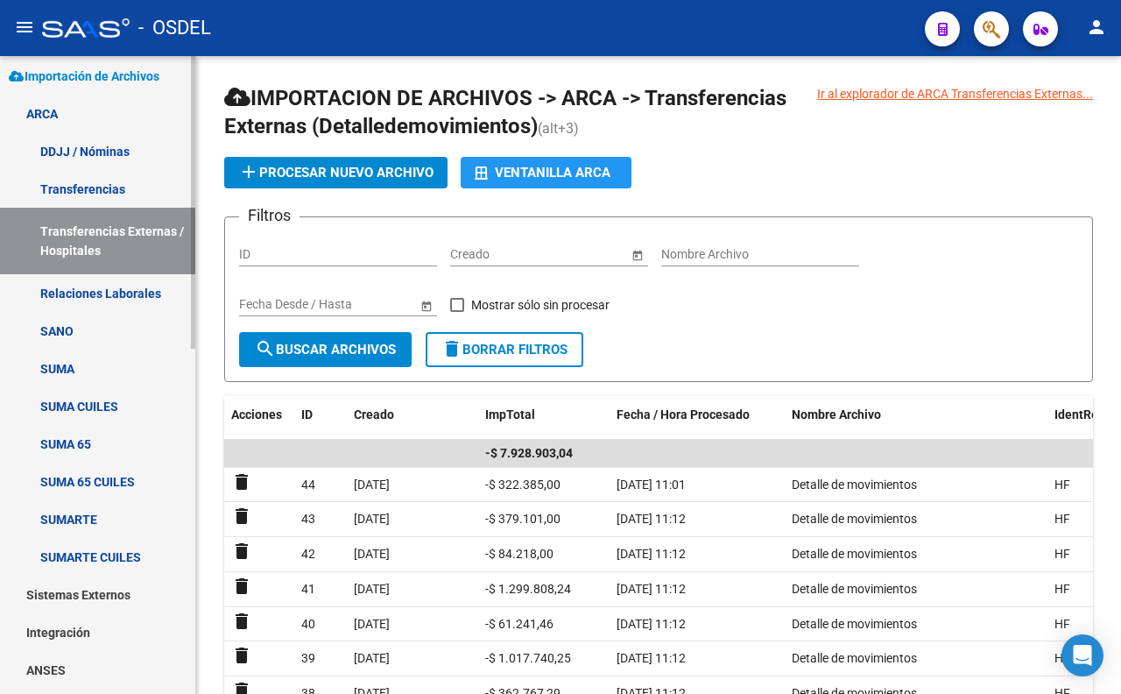
scroll to position [558, 0]
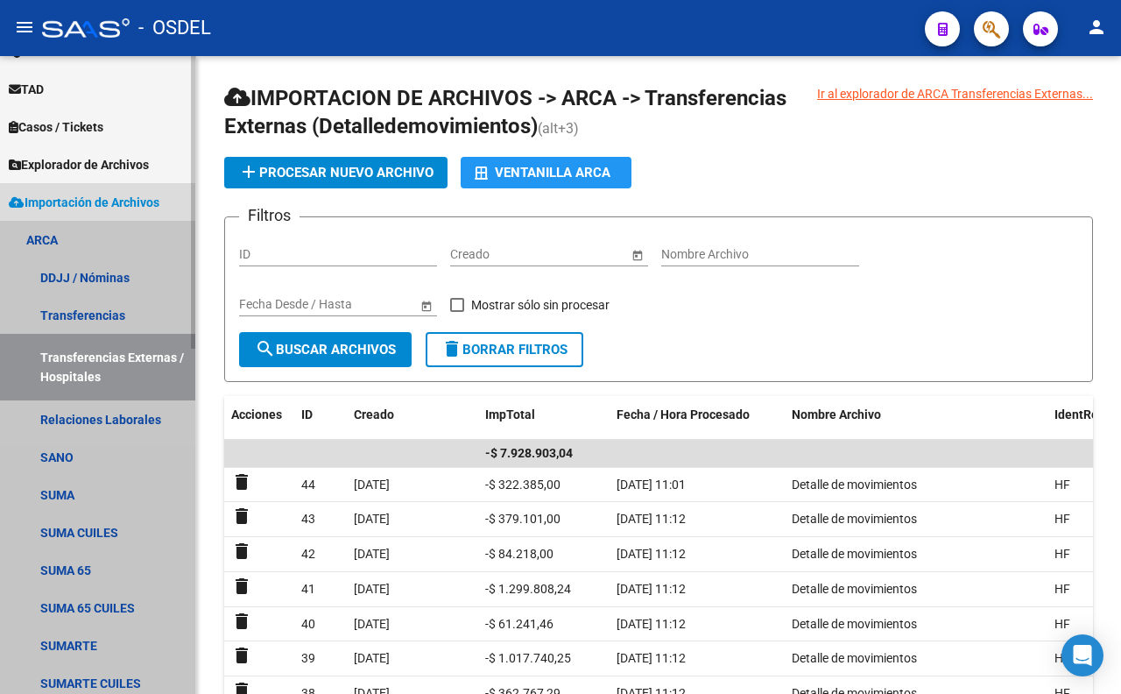
click at [97, 243] on link "ARCA" at bounding box center [97, 240] width 195 height 38
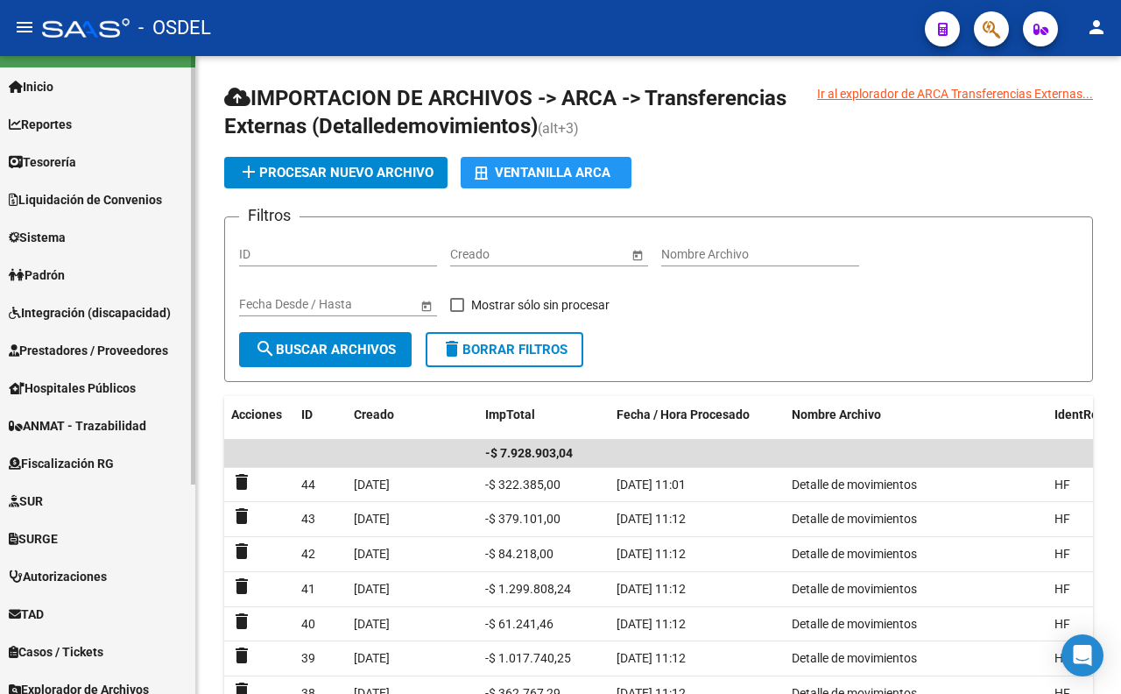
scroll to position [18, 0]
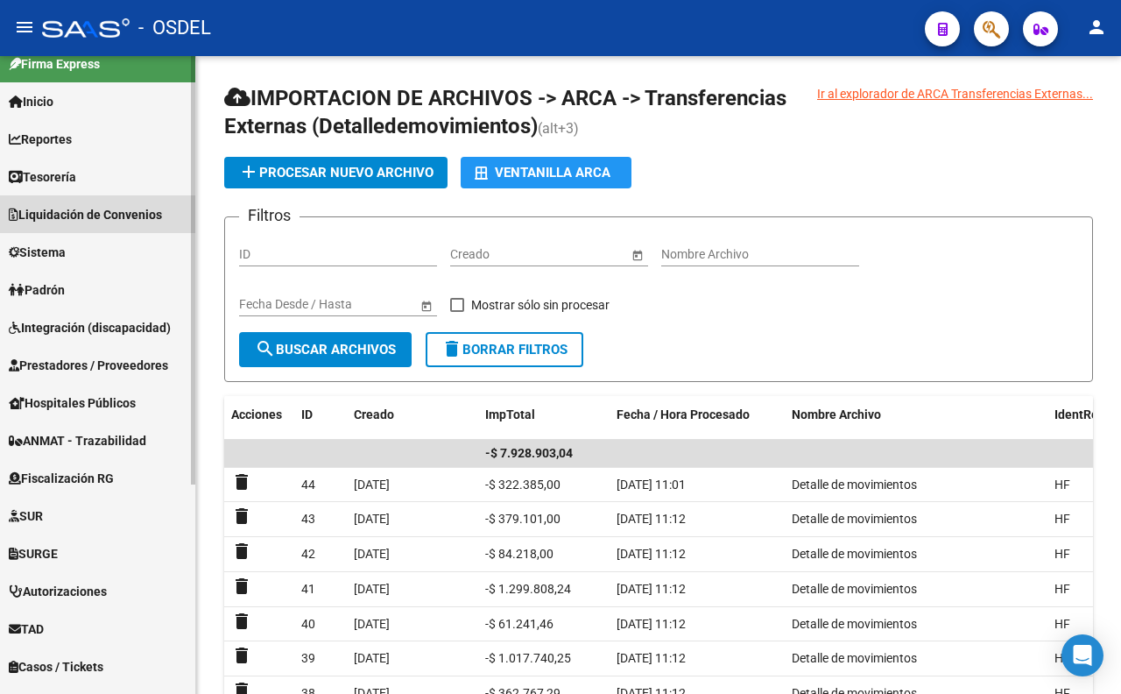
click at [83, 215] on span "Liquidación de Convenios" at bounding box center [85, 214] width 153 height 19
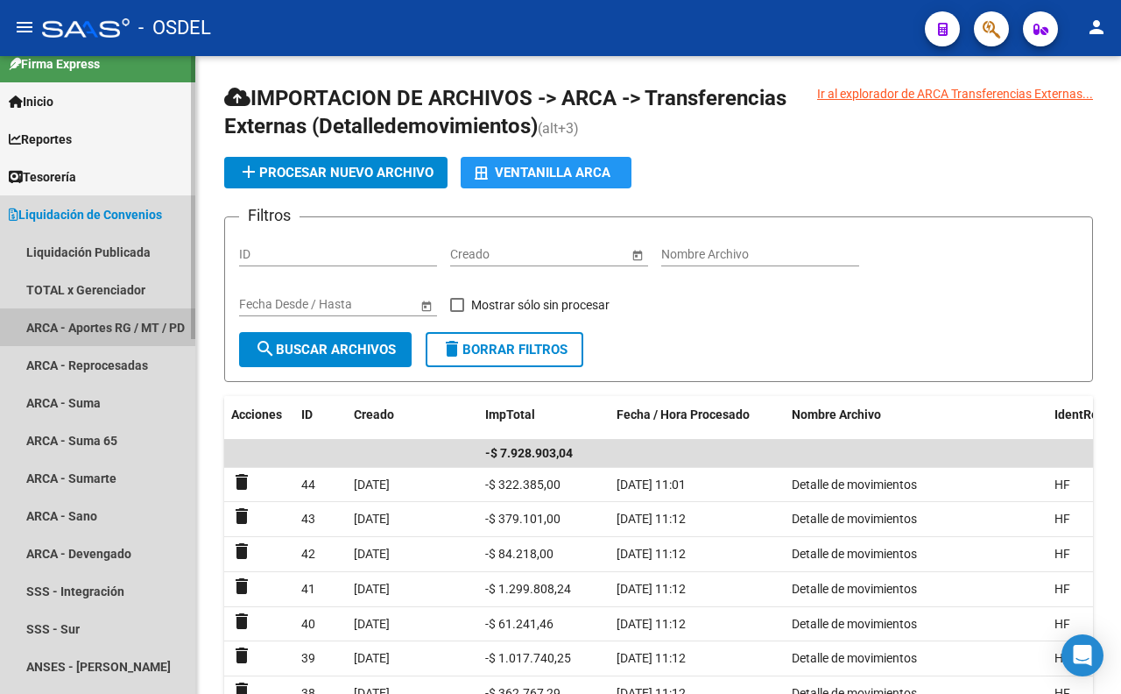
click at [129, 316] on link "ARCA - Aportes RG / MT / PD" at bounding box center [97, 327] width 195 height 38
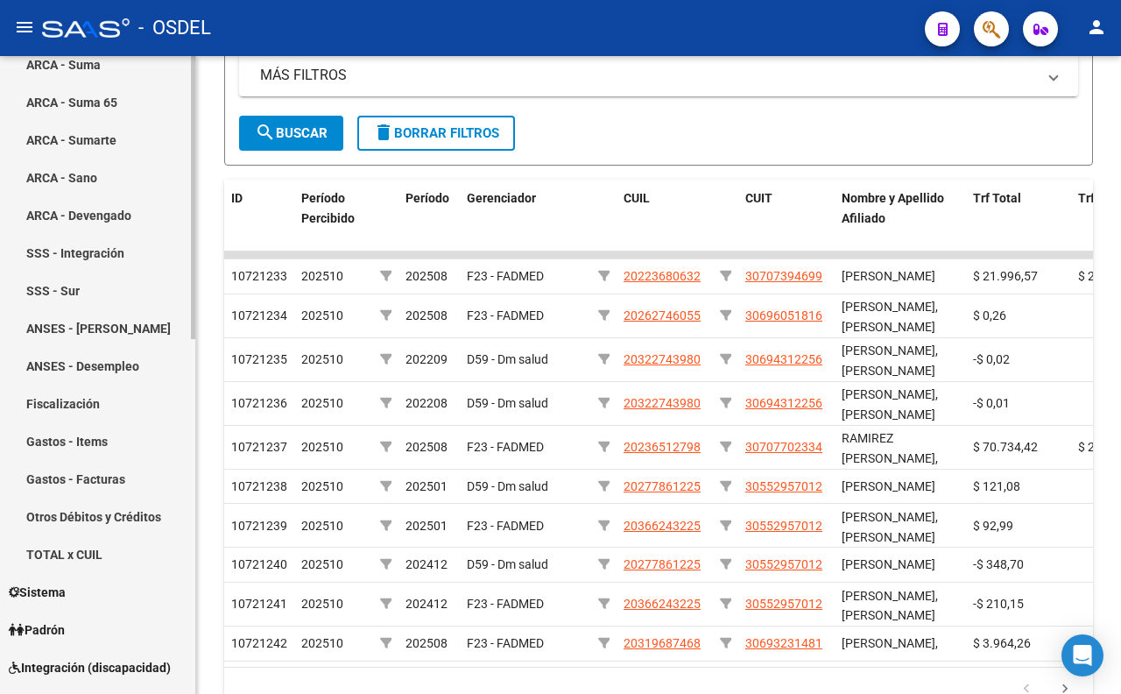
scroll to position [407, 0]
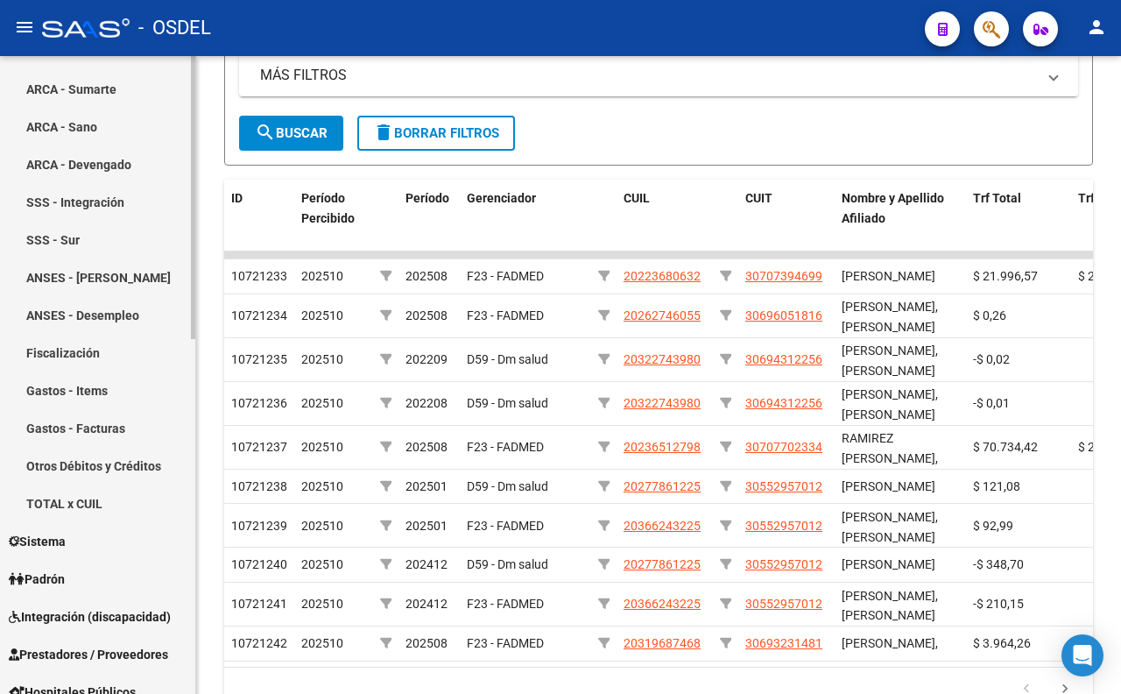
click at [115, 532] on link "Sistema" at bounding box center [97, 541] width 195 height 38
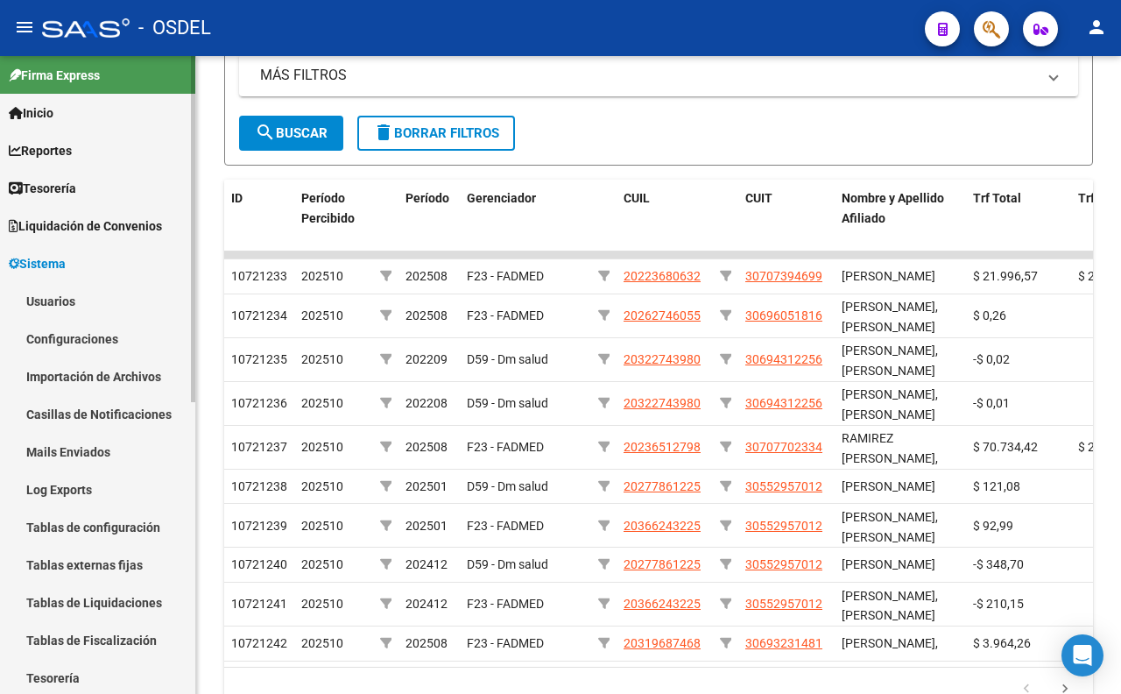
scroll to position [0, 0]
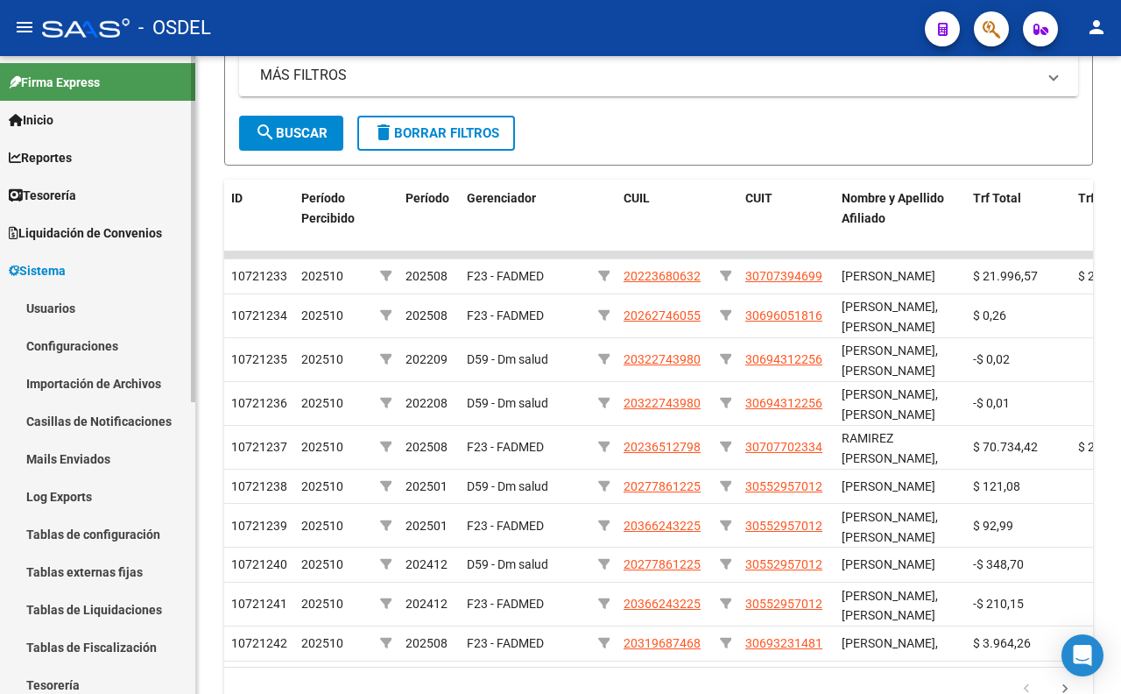
click at [70, 201] on span "Tesorería" at bounding box center [42, 195] width 67 height 19
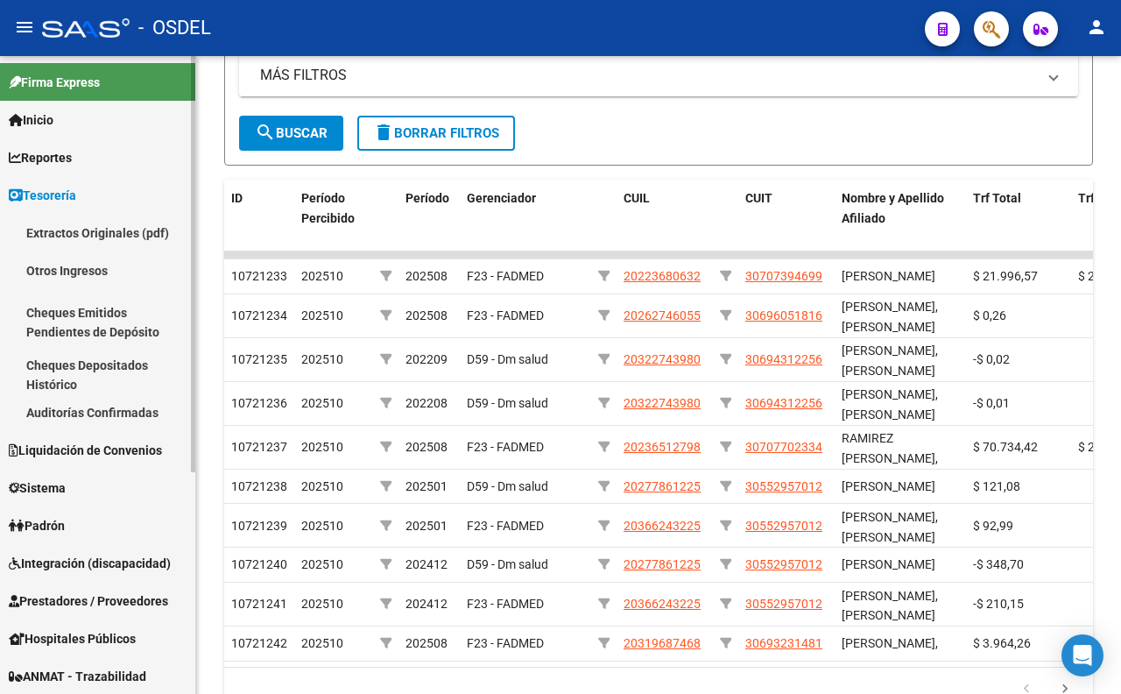
click at [59, 158] on span "Reportes" at bounding box center [40, 157] width 63 height 19
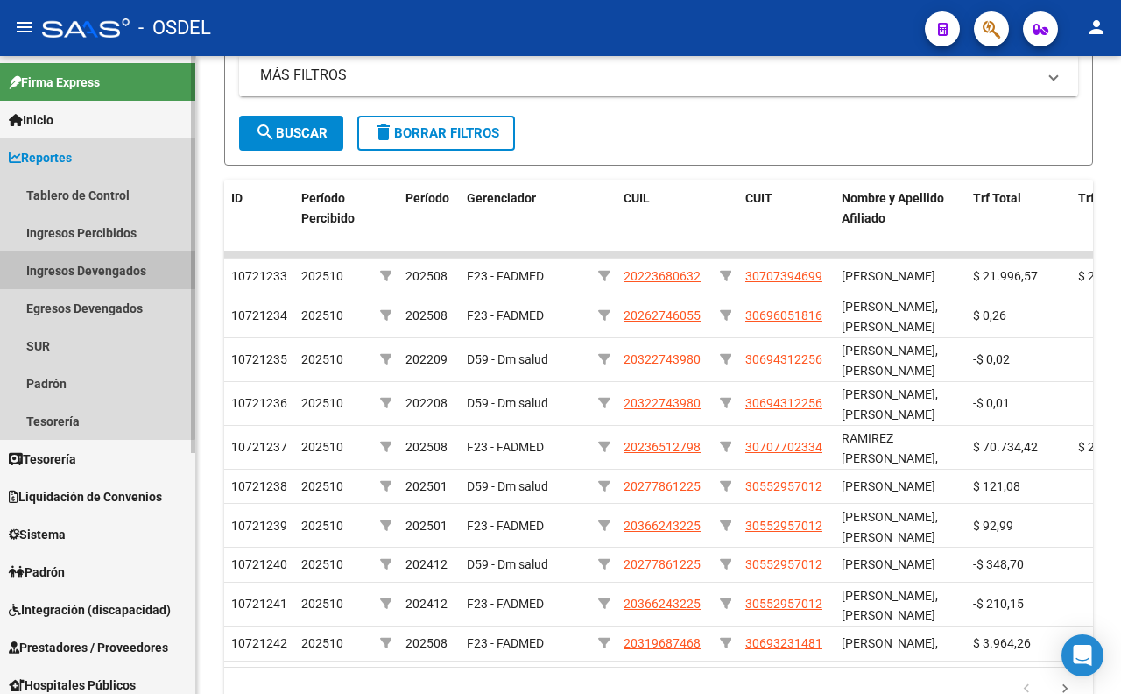
click at [83, 264] on link "Ingresos Devengados" at bounding box center [97, 270] width 195 height 38
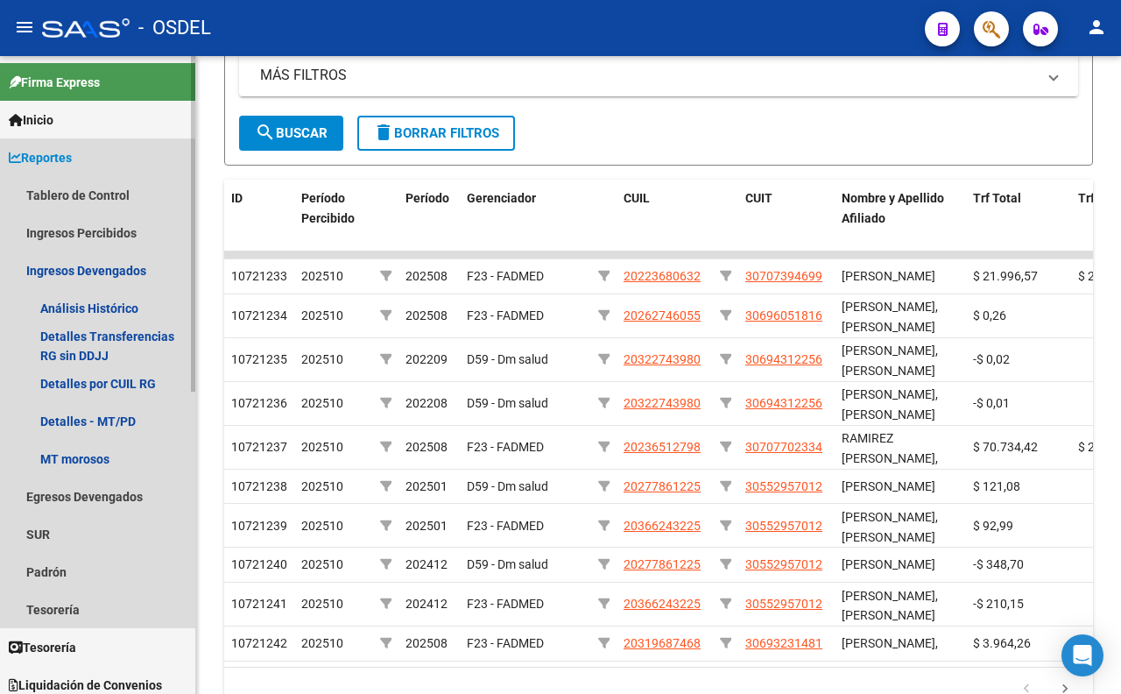
click at [84, 159] on link "Reportes" at bounding box center [97, 157] width 195 height 38
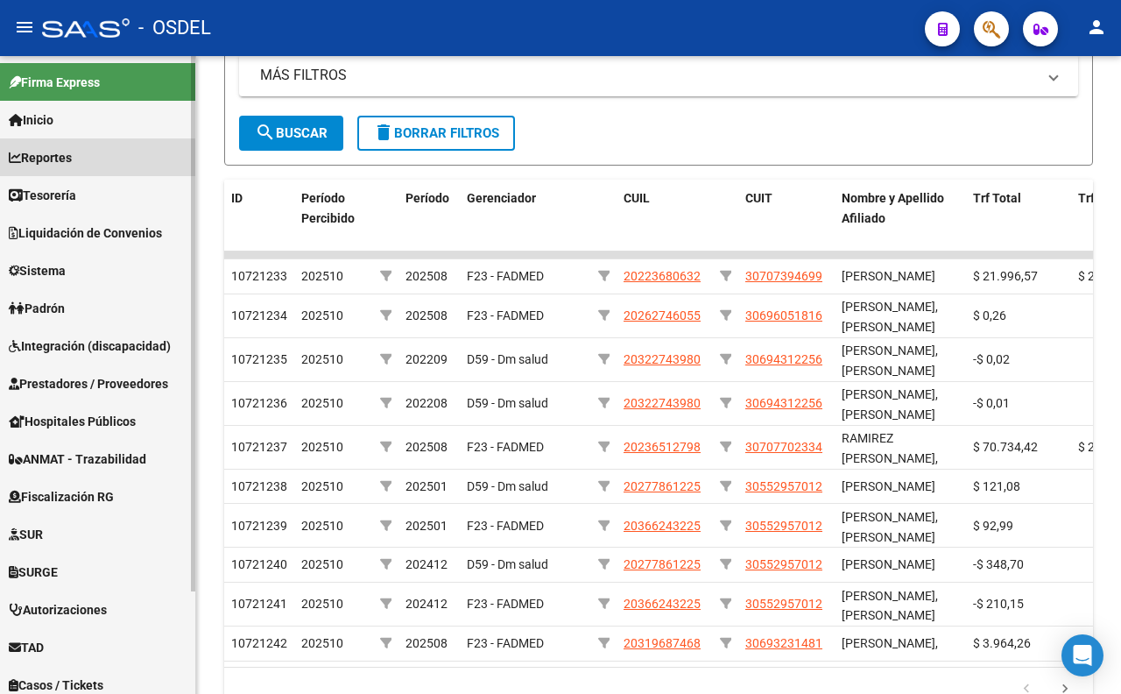
click at [84, 159] on link "Reportes" at bounding box center [97, 157] width 195 height 38
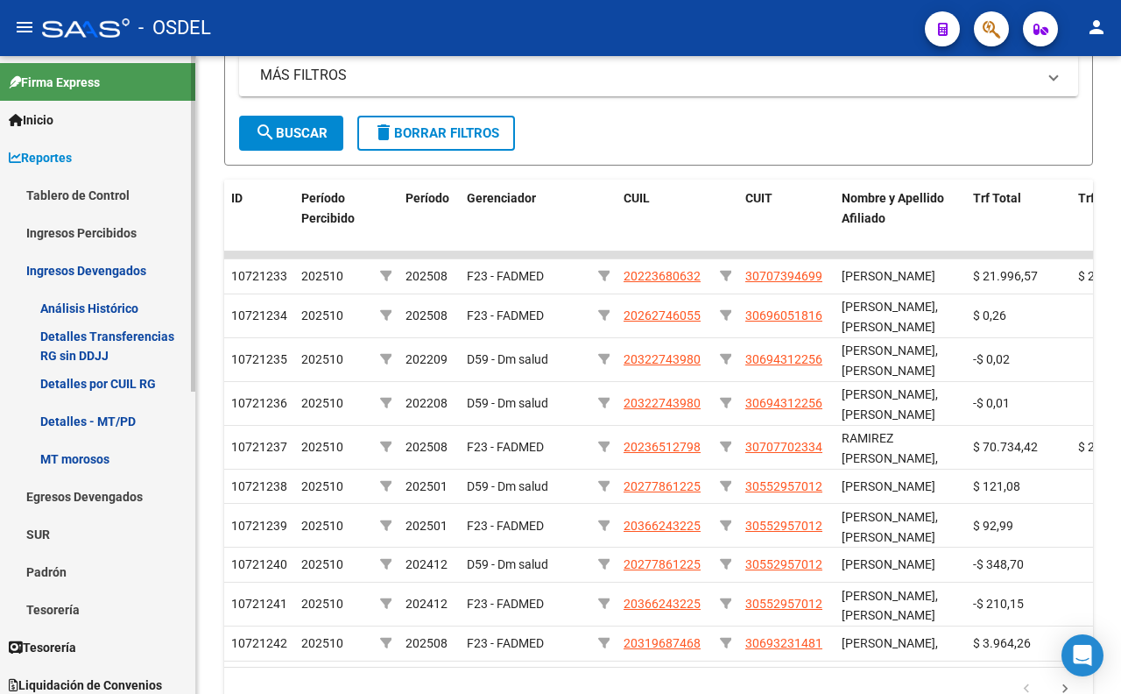
click at [72, 164] on span "Reportes" at bounding box center [40, 157] width 63 height 19
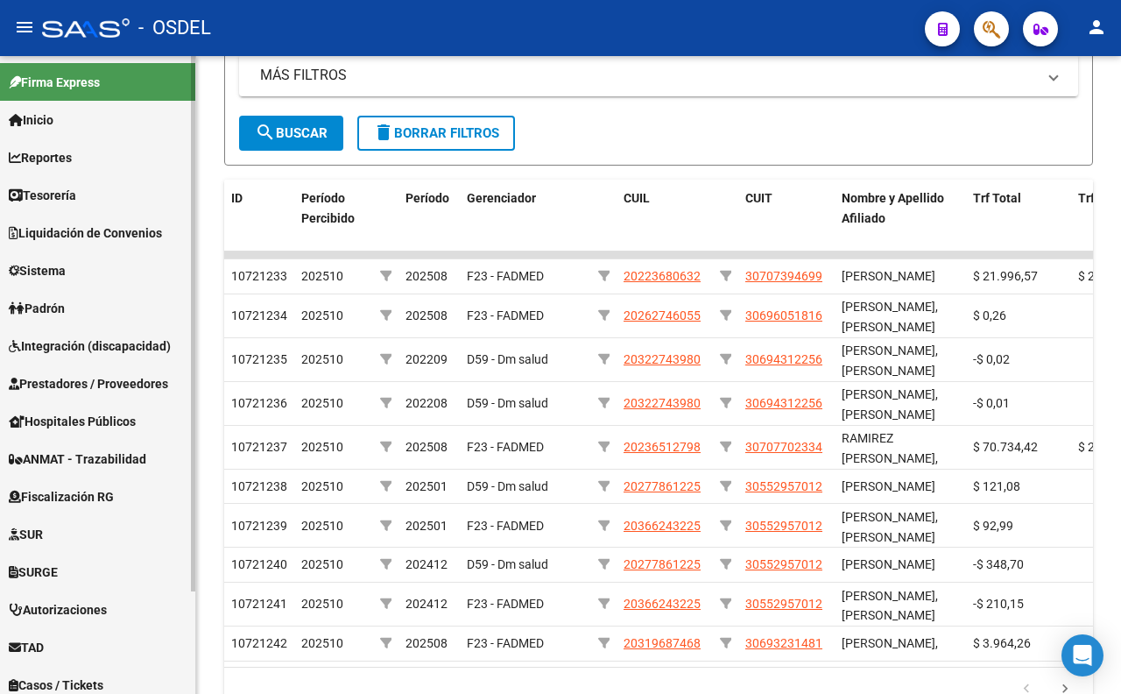
click at [72, 164] on span "Reportes" at bounding box center [40, 157] width 63 height 19
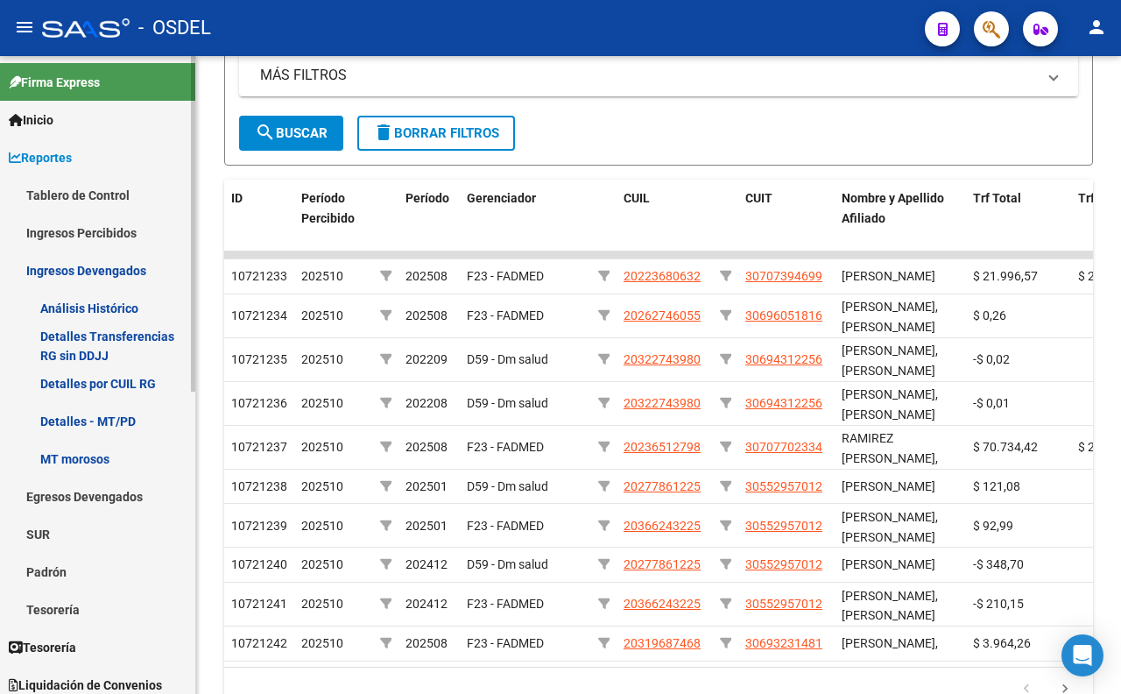
click at [74, 461] on link "MT morosos" at bounding box center [97, 459] width 195 height 38
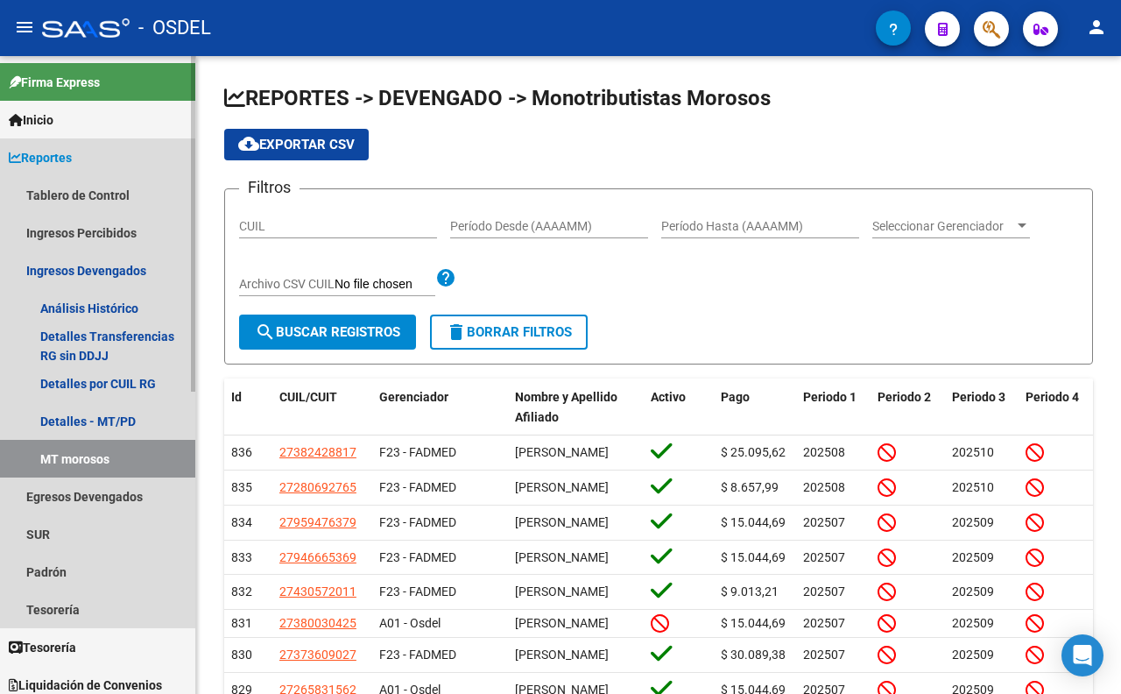
click at [72, 164] on span "Reportes" at bounding box center [40, 157] width 63 height 19
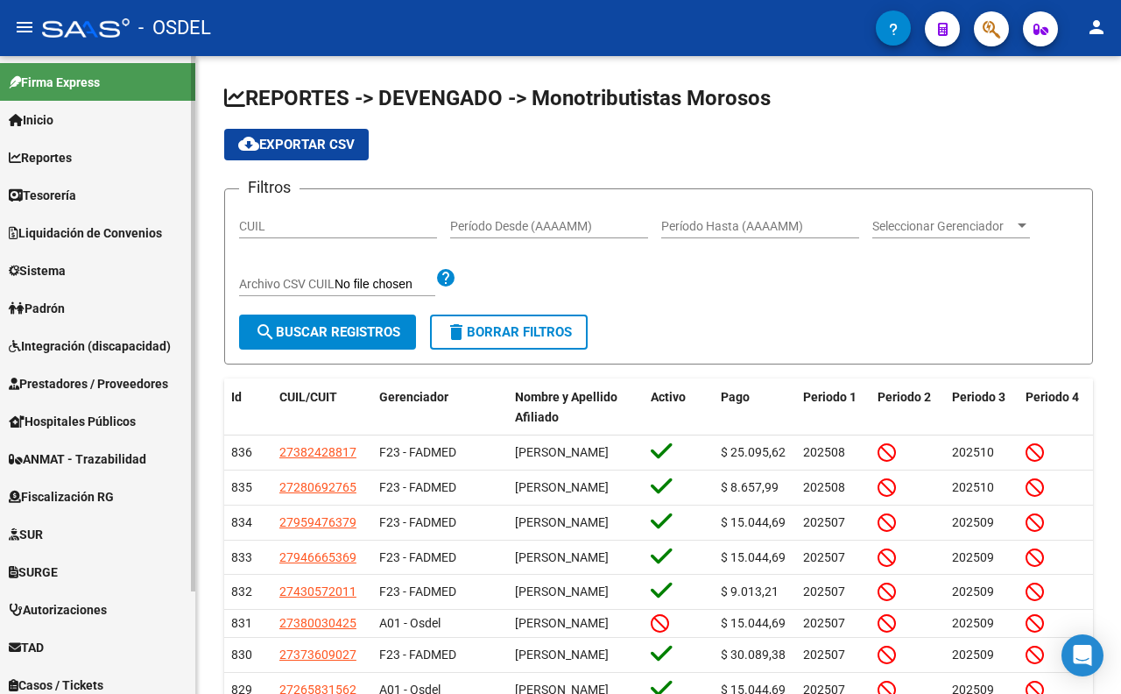
click at [72, 161] on span "Reportes" at bounding box center [40, 157] width 63 height 19
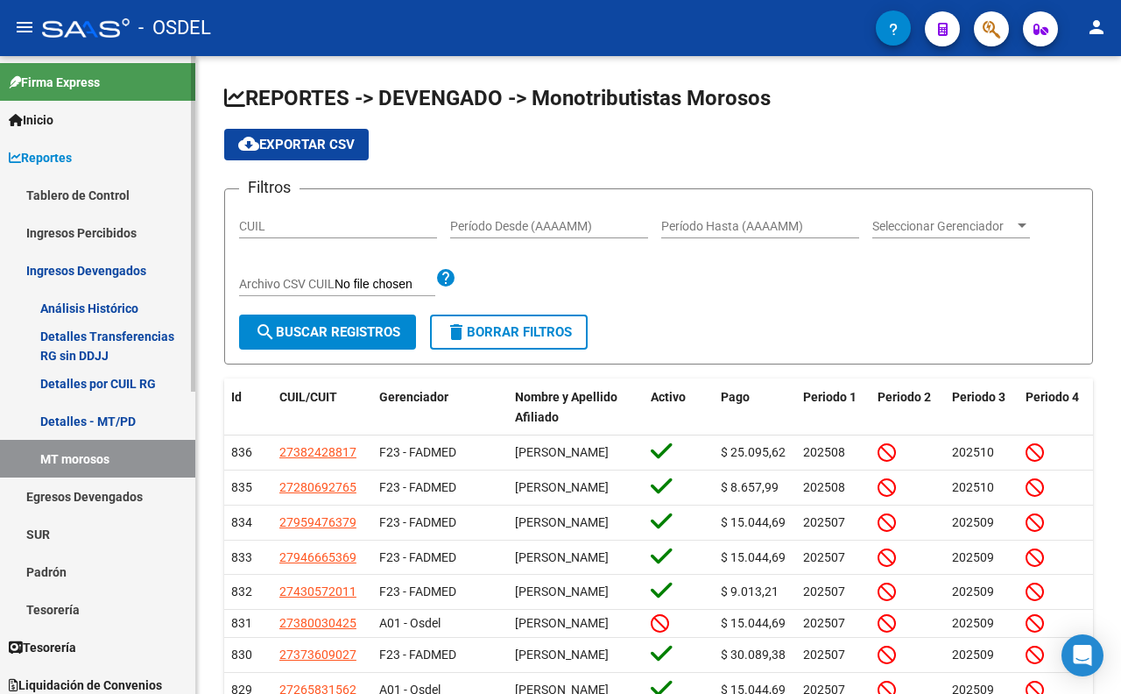
click at [107, 464] on link "MT morosos" at bounding box center [97, 459] width 195 height 38
click at [143, 452] on link "MT morosos" at bounding box center [97, 459] width 195 height 38
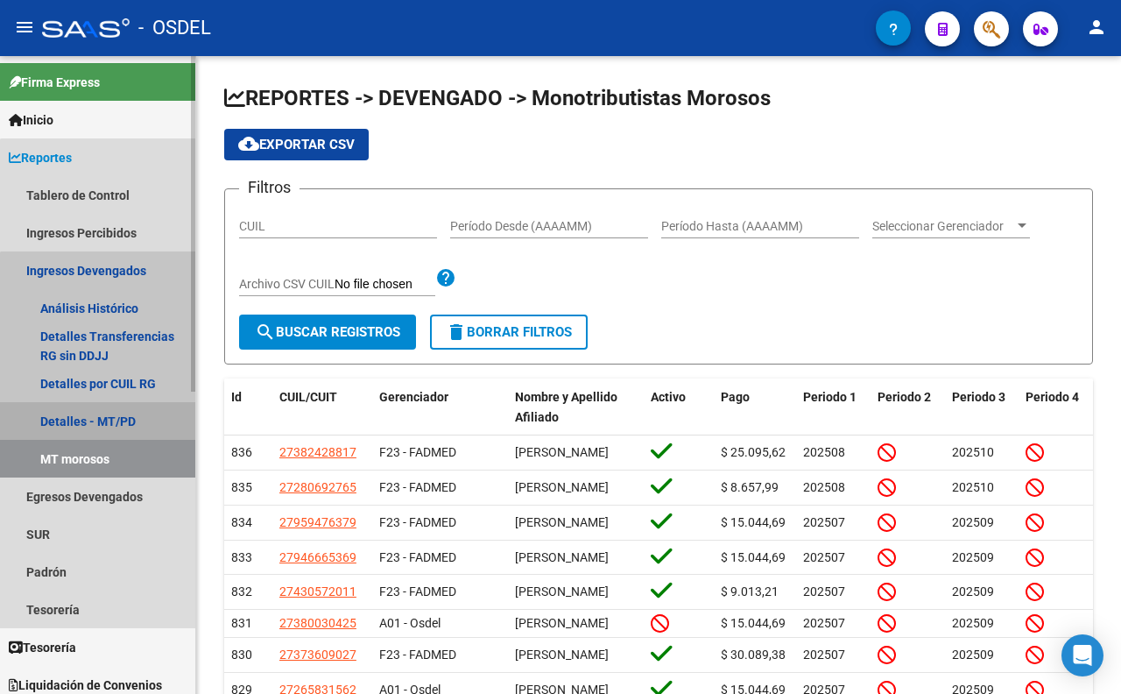
click at [150, 429] on link "Detalles - MT/PD" at bounding box center [97, 421] width 195 height 38
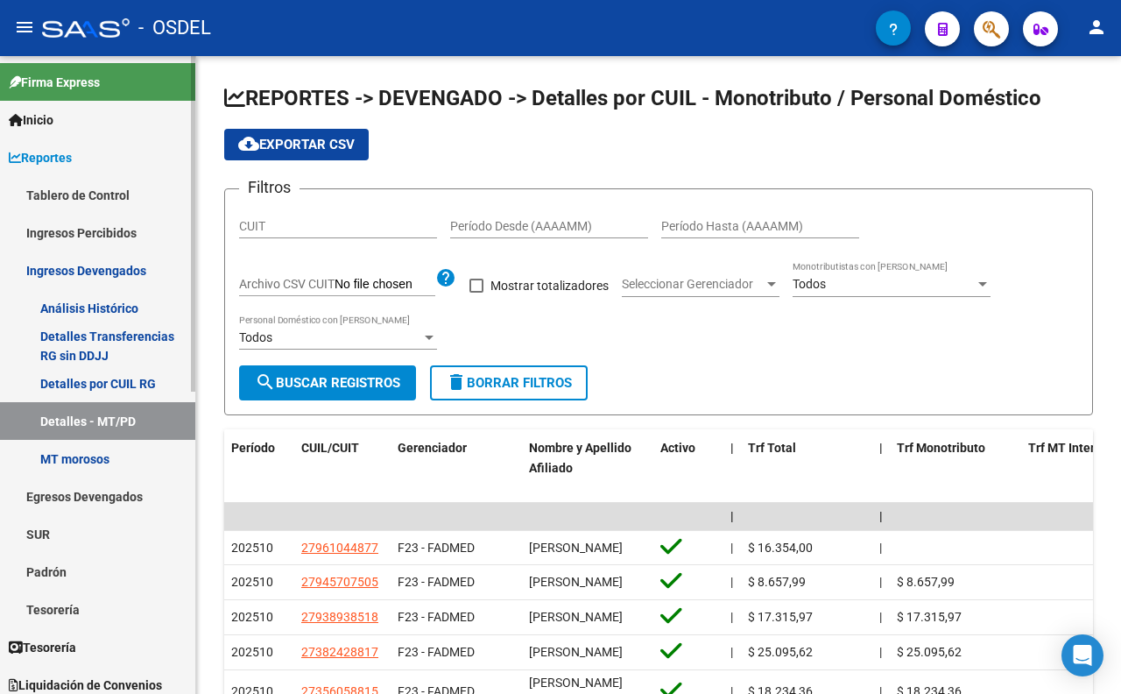
click at [103, 158] on link "Reportes" at bounding box center [97, 157] width 195 height 38
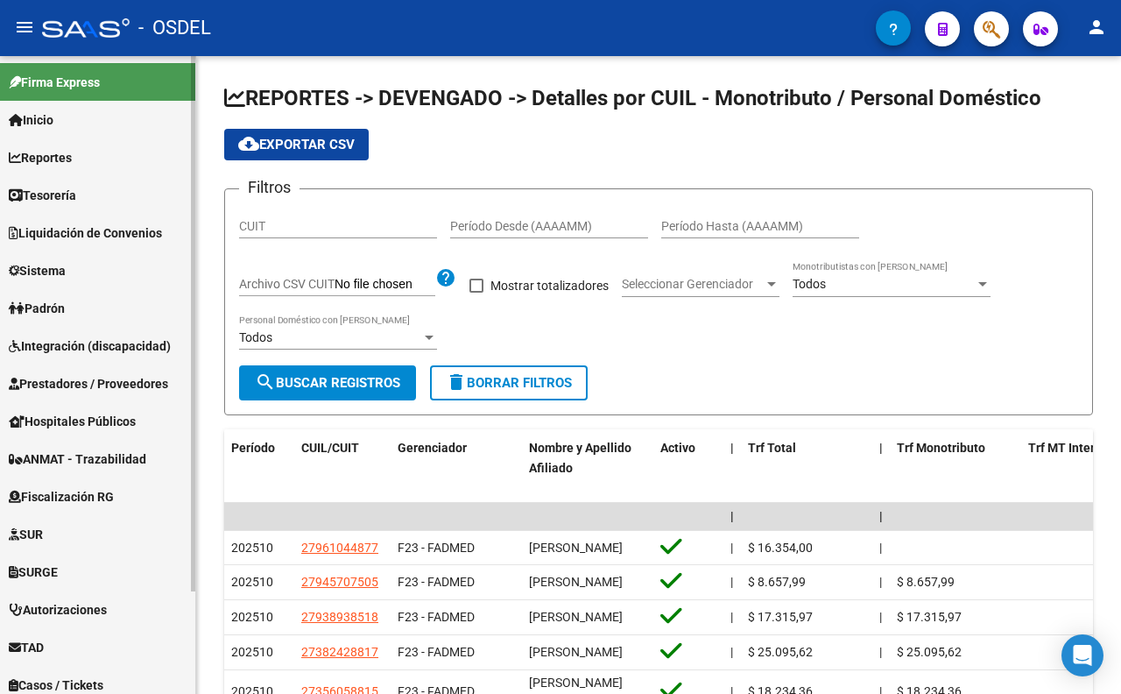
click at [84, 159] on link "Reportes" at bounding box center [97, 157] width 195 height 38
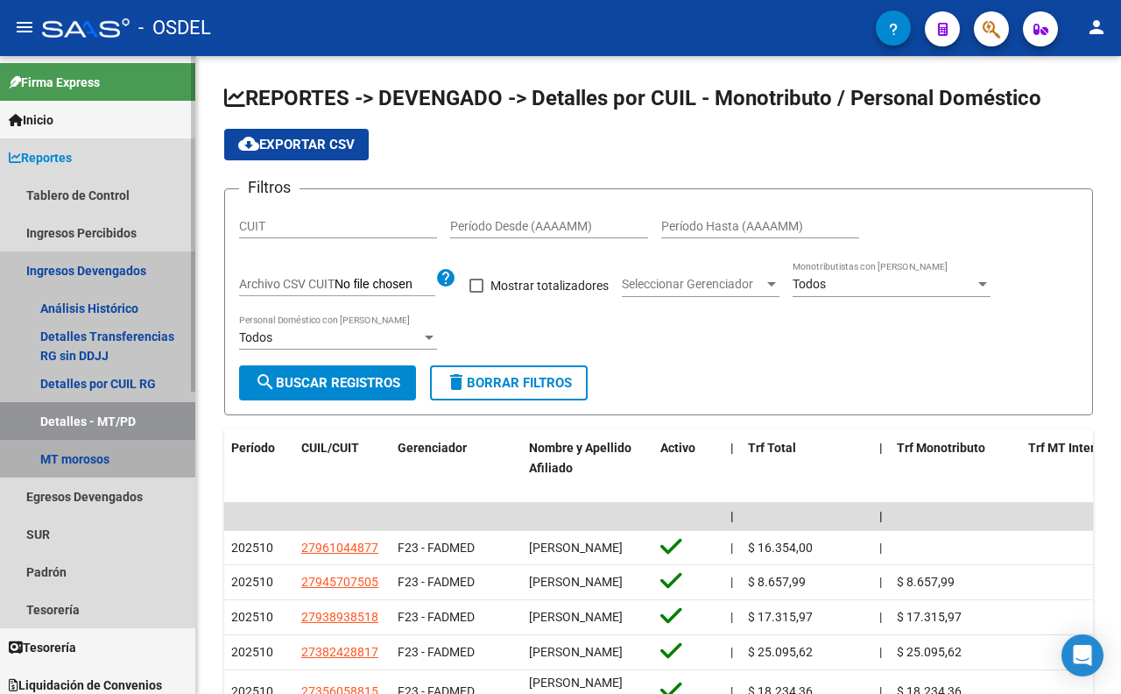
click at [134, 447] on link "MT morosos" at bounding box center [97, 459] width 195 height 38
